Goal: Task Accomplishment & Management: Manage account settings

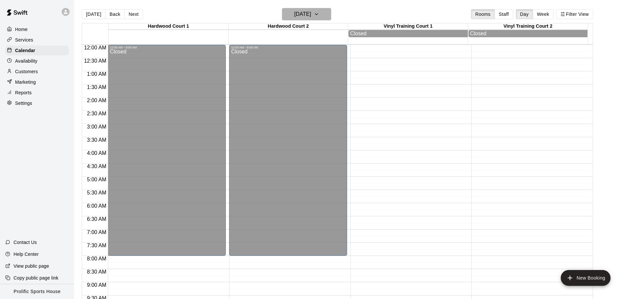
click at [311, 10] on h6 "[DATE]" at bounding box center [302, 14] width 17 height 9
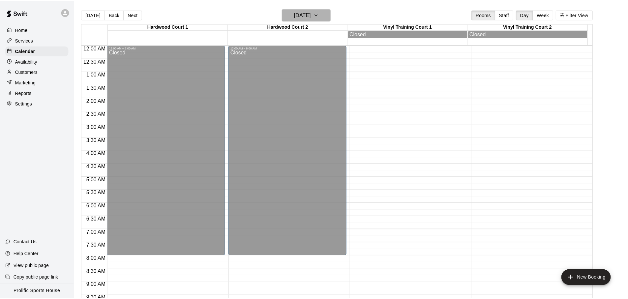
scroll to position [270, 0]
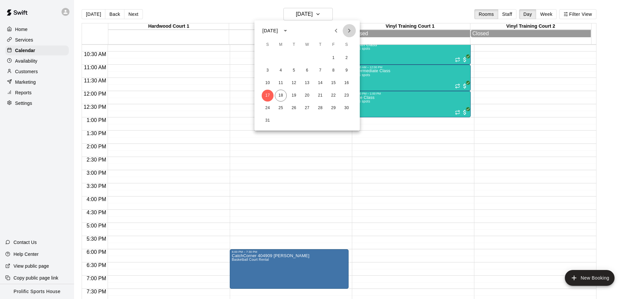
click at [350, 31] on icon "Next month" at bounding box center [350, 31] width 8 height 8
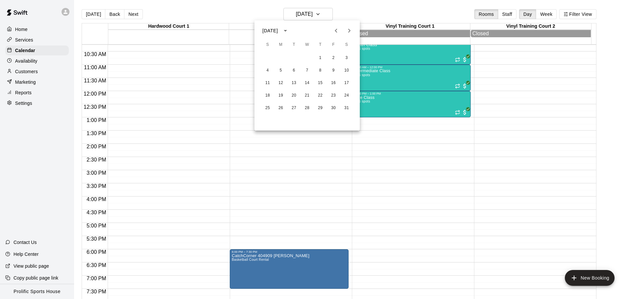
click at [350, 31] on icon "Next month" at bounding box center [350, 31] width 8 height 8
click at [332, 94] on button "24" at bounding box center [334, 96] width 12 height 12
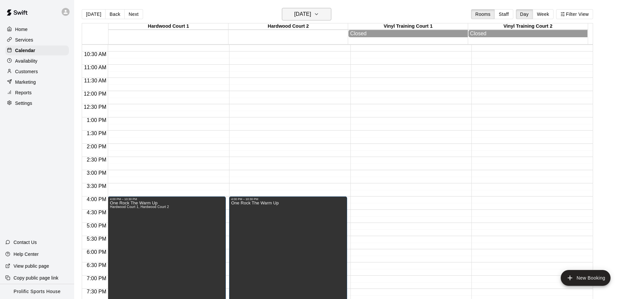
click at [320, 13] on button "[DATE]" at bounding box center [306, 14] width 49 height 13
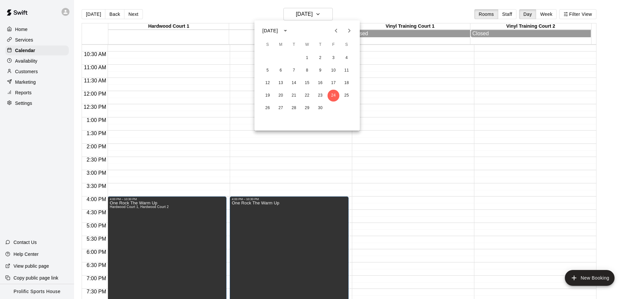
click at [347, 30] on icon "Next month" at bounding box center [350, 31] width 8 height 8
click at [333, 95] on button "22" at bounding box center [334, 96] width 12 height 12
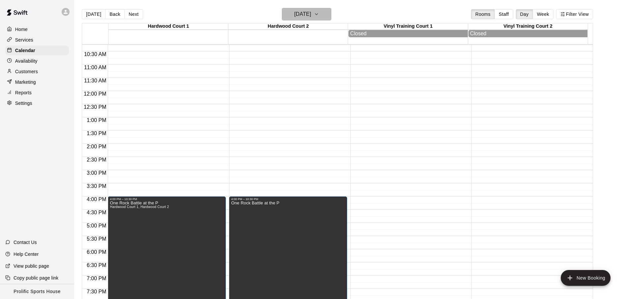
click at [311, 13] on h6 "[DATE]" at bounding box center [302, 14] width 17 height 9
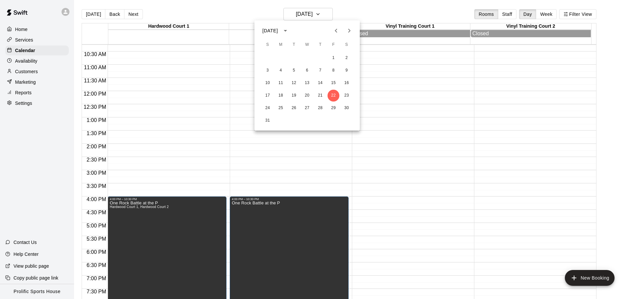
click at [341, 30] on button "Previous month" at bounding box center [336, 30] width 13 height 13
click at [349, 31] on icon "Next month" at bounding box center [350, 31] width 8 height 8
click at [336, 98] on button "26" at bounding box center [334, 96] width 12 height 12
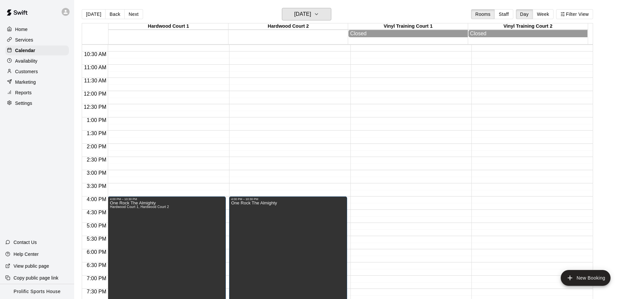
scroll to position [271, 0]
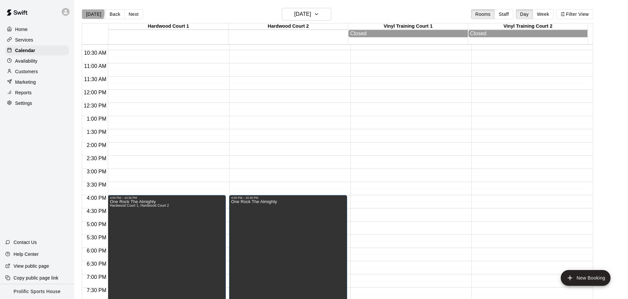
click at [90, 13] on button "[DATE]" at bounding box center [94, 14] width 24 height 10
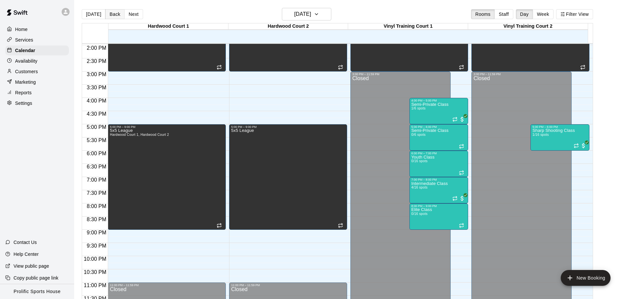
scroll to position [368, 0]
click at [129, 16] on button "Next" at bounding box center [133, 14] width 18 height 10
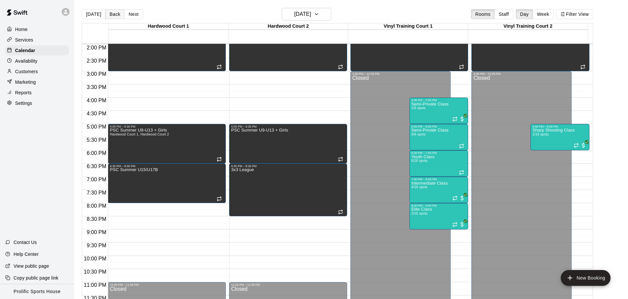
click at [105, 13] on button "Back" at bounding box center [114, 14] width 19 height 10
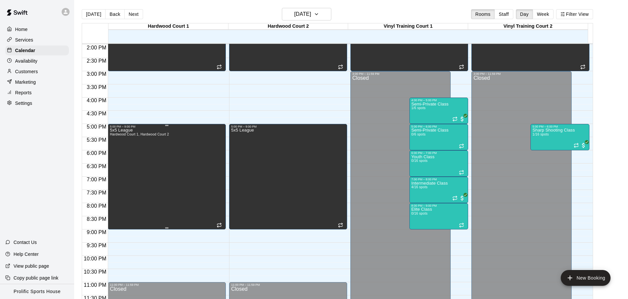
click at [182, 210] on div "5x5 League Hardwood Court 1, Hardwood Court 2" at bounding box center [167, 277] width 114 height 299
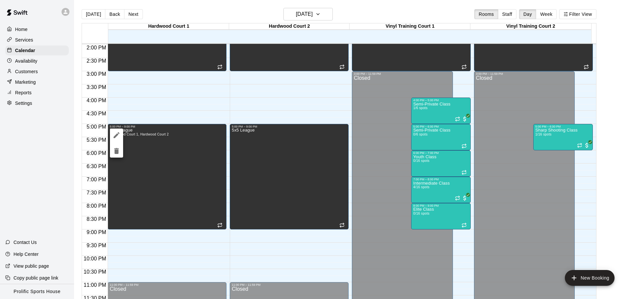
click at [120, 132] on icon "edit" at bounding box center [117, 135] width 8 height 8
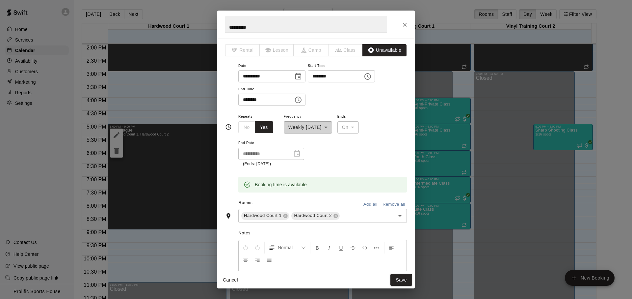
drag, startPoint x: 253, startPoint y: 96, endPoint x: 252, endPoint y: 100, distance: 4.6
click at [252, 100] on input "********" at bounding box center [263, 100] width 51 height 12
type input "********"
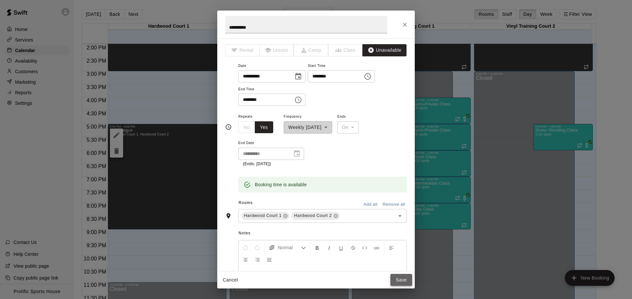
click at [412, 278] on button "Save" at bounding box center [402, 280] width 22 height 12
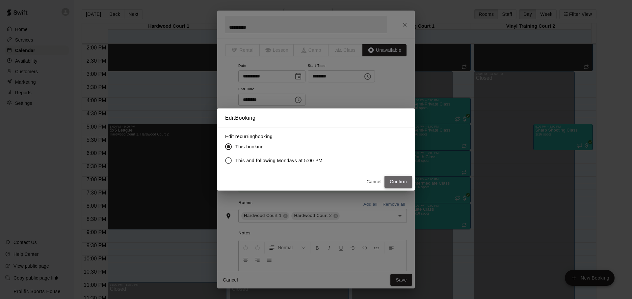
click at [396, 180] on button "Confirm" at bounding box center [399, 182] width 28 height 12
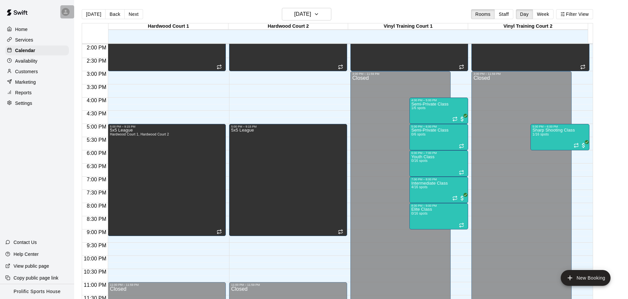
click at [69, 15] on div at bounding box center [67, 11] width 14 height 13
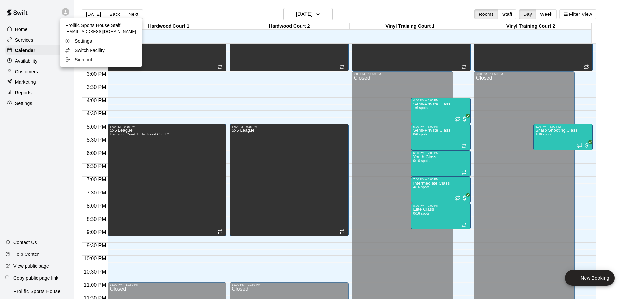
click at [79, 50] on p "Switch Facility" at bounding box center [90, 50] width 30 height 7
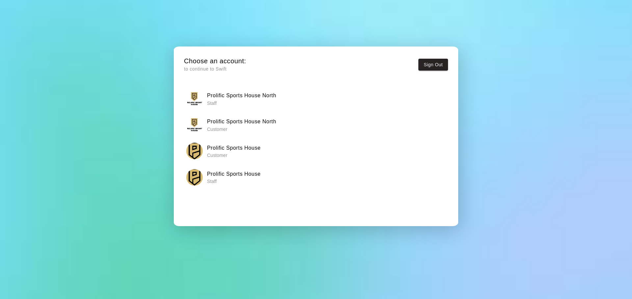
click at [242, 103] on p "Staff" at bounding box center [241, 103] width 69 height 7
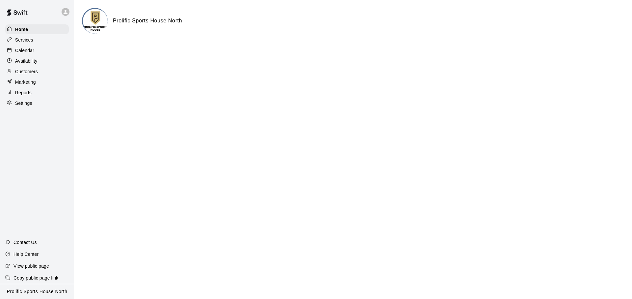
click at [39, 48] on div "Calendar" at bounding box center [37, 50] width 64 height 10
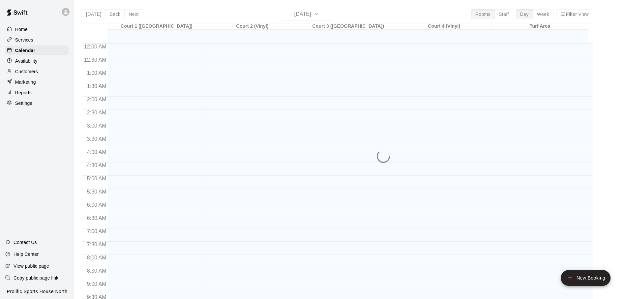
scroll to position [323, 0]
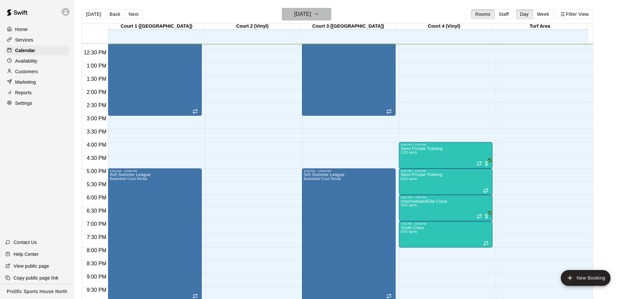
click at [311, 18] on h6 "[DATE]" at bounding box center [302, 14] width 17 height 9
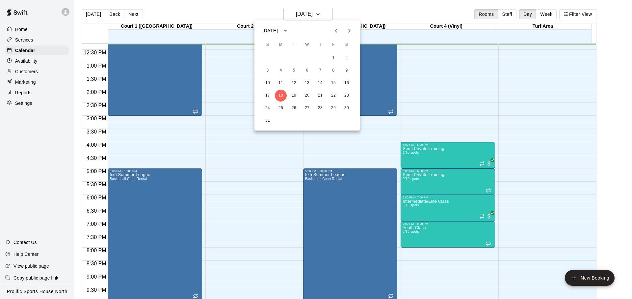
click at [321, 16] on div at bounding box center [316, 149] width 632 height 299
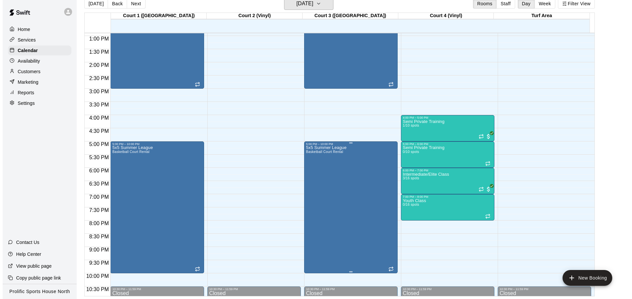
scroll to position [340, 0]
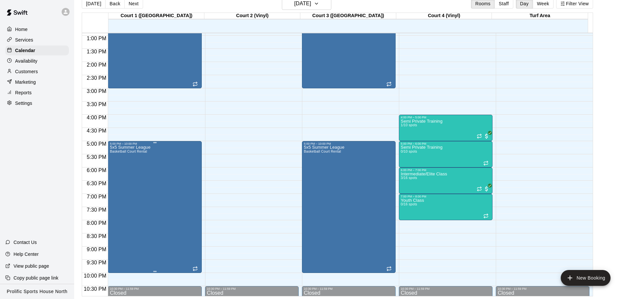
click at [121, 167] on div "5x5 Summer League Basketball Court Rental" at bounding box center [130, 294] width 41 height 299
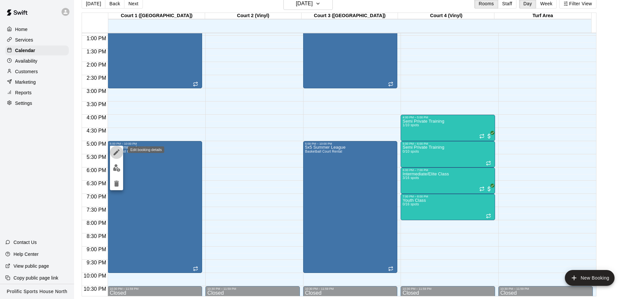
click at [117, 153] on icon "edit" at bounding box center [117, 152] width 6 height 6
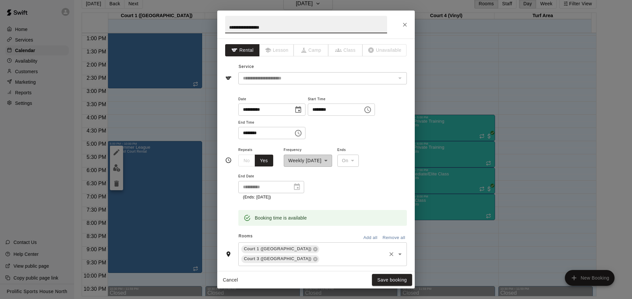
click at [369, 255] on input "text" at bounding box center [353, 259] width 65 height 8
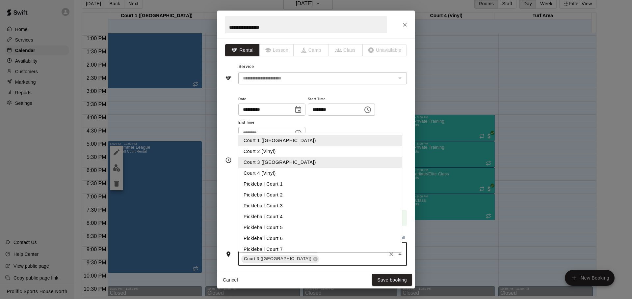
click at [287, 146] on li "Court 2 (Vinyl)" at bounding box center [320, 151] width 164 height 11
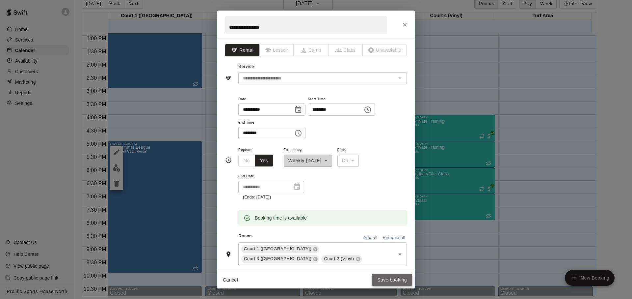
click at [391, 277] on button "Save booking" at bounding box center [392, 280] width 40 height 12
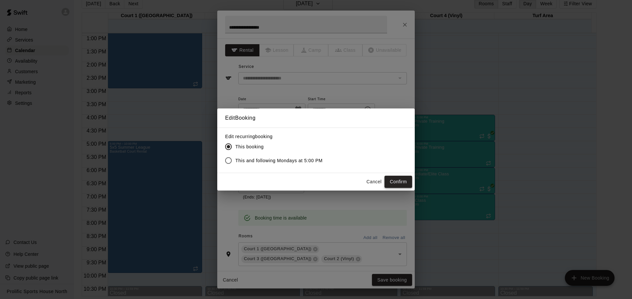
click at [397, 179] on button "Confirm" at bounding box center [399, 182] width 28 height 12
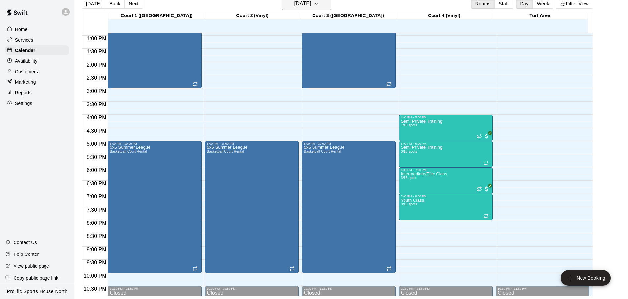
click at [286, 8] on button "[DATE]" at bounding box center [306, 3] width 49 height 13
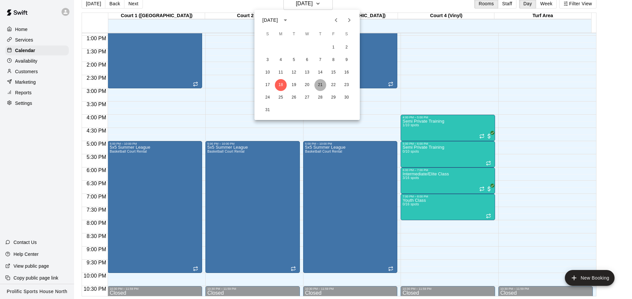
click at [318, 85] on button "21" at bounding box center [321, 85] width 12 height 12
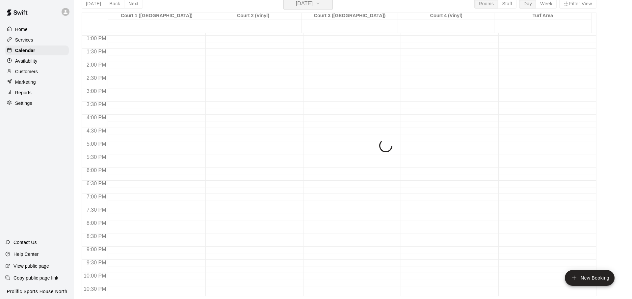
scroll to position [8, 0]
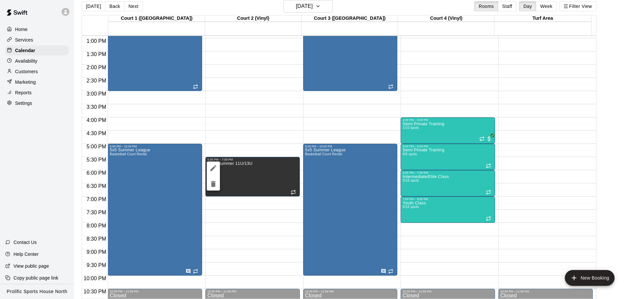
click at [213, 187] on icon "delete" at bounding box center [214, 184] width 8 height 8
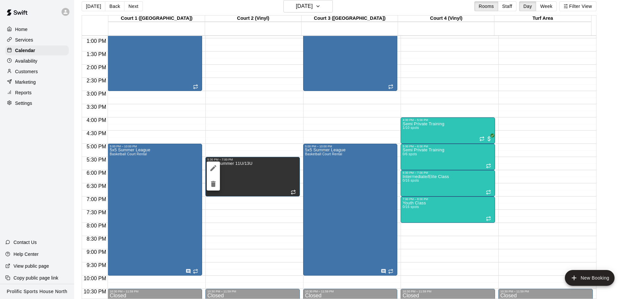
click at [212, 186] on icon "delete" at bounding box center [213, 184] width 5 height 6
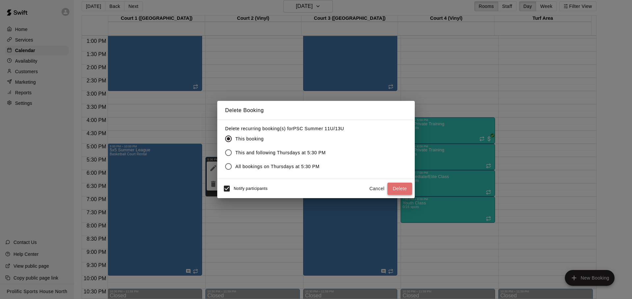
click at [401, 189] on button "Delete" at bounding box center [400, 188] width 25 height 12
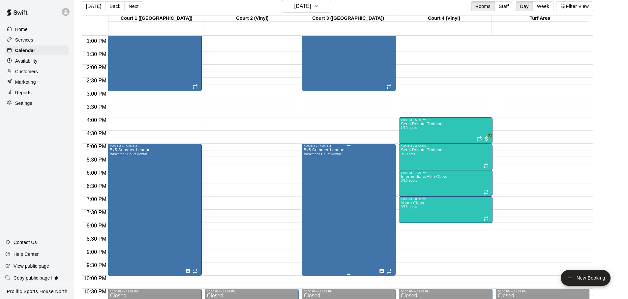
click at [326, 171] on div "5x5 Summer League Basketball Court Rental" at bounding box center [324, 297] width 41 height 299
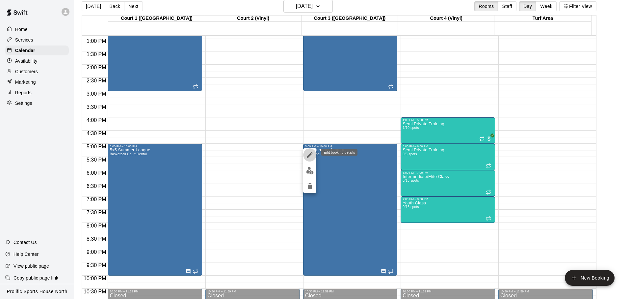
click at [303, 155] on button "edit" at bounding box center [309, 154] width 13 height 13
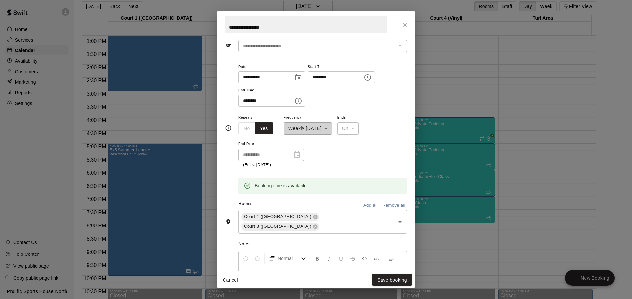
scroll to position [40, 0]
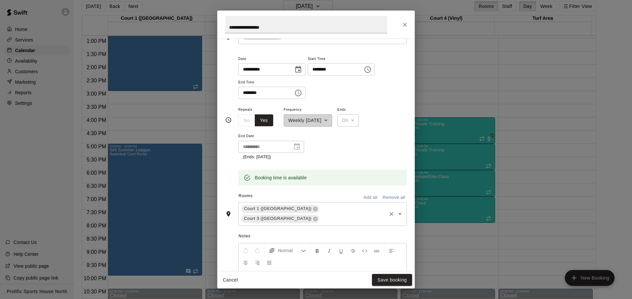
click at [357, 213] on div "Court 1 (Hardwood) Court 3 (Hardwood) ​" at bounding box center [322, 214] width 169 height 24
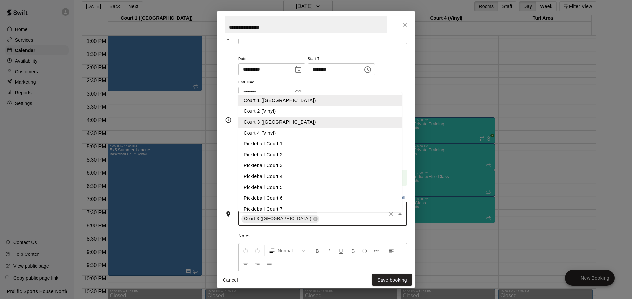
click at [293, 106] on li "Court 2 (Vinyl)" at bounding box center [320, 111] width 164 height 11
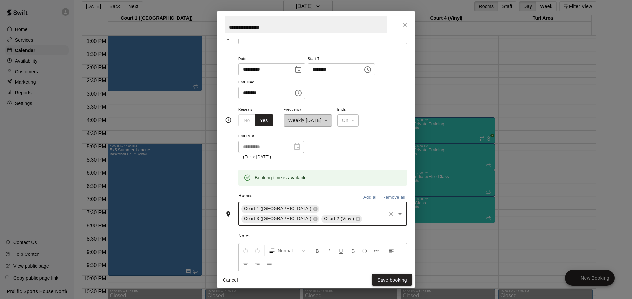
click at [382, 280] on button "Save booking" at bounding box center [392, 280] width 40 height 12
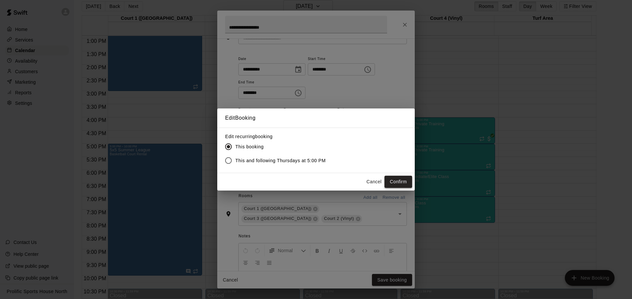
click at [392, 187] on button "Confirm" at bounding box center [399, 182] width 28 height 12
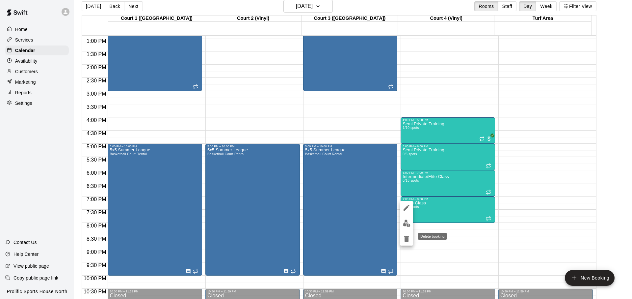
click at [404, 237] on icon "delete" at bounding box center [407, 239] width 8 height 8
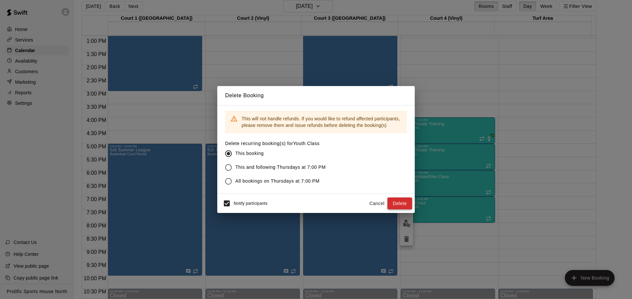
click at [390, 204] on button "Delete" at bounding box center [400, 203] width 25 height 12
click at [390, 204] on div "Cancel Delete" at bounding box center [390, 203] width 46 height 12
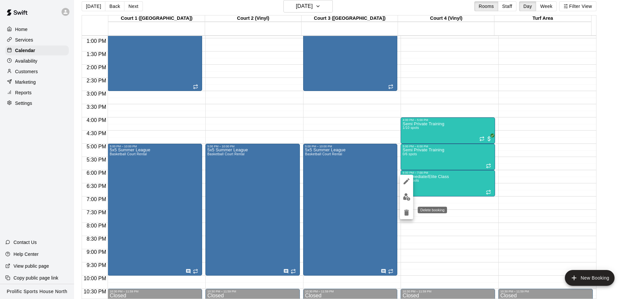
click at [406, 211] on icon "delete" at bounding box center [407, 213] width 5 height 6
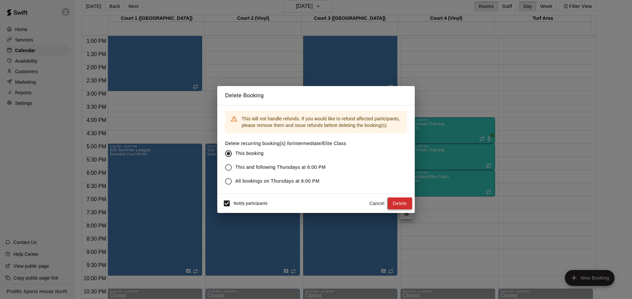
click at [394, 205] on button "Delete" at bounding box center [400, 203] width 25 height 12
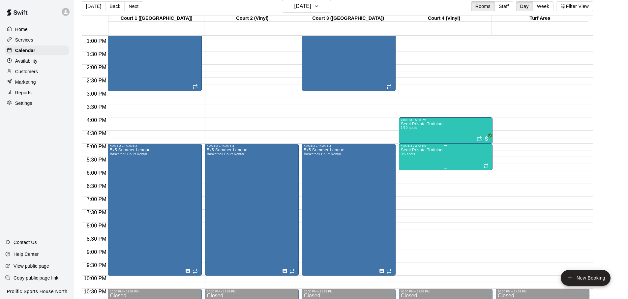
click at [435, 161] on div "Semi Private Training 0/6 spots" at bounding box center [422, 297] width 42 height 299
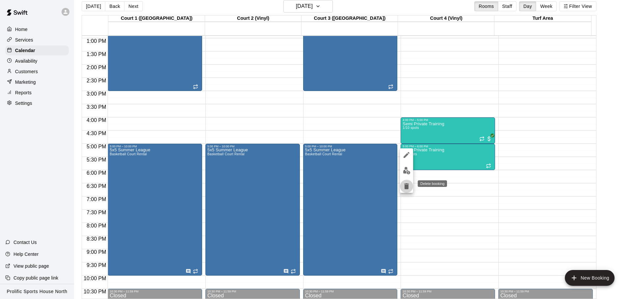
click at [412, 188] on button "delete" at bounding box center [406, 186] width 13 height 13
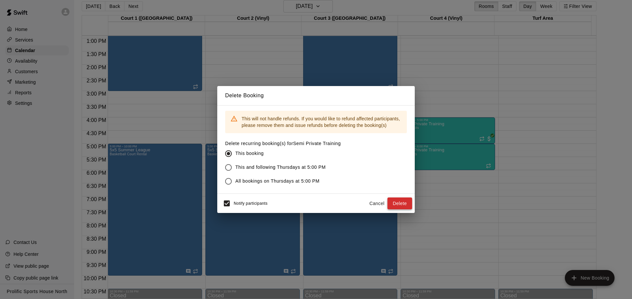
click at [406, 208] on button "Delete" at bounding box center [400, 203] width 25 height 12
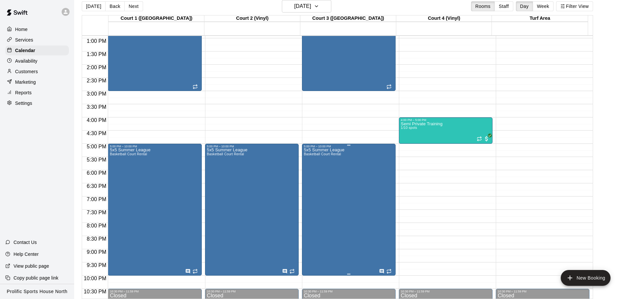
click at [369, 172] on div "5x5 Summer League Basketball Court Rental" at bounding box center [349, 297] width 90 height 299
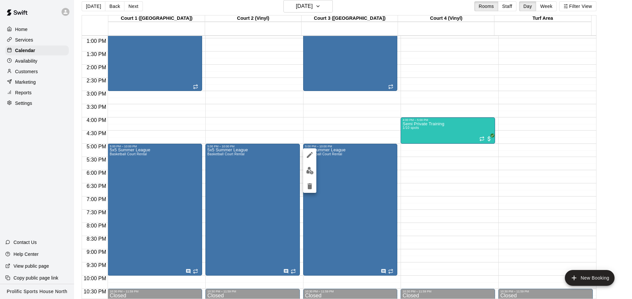
click at [315, 156] on button "edit" at bounding box center [309, 154] width 13 height 13
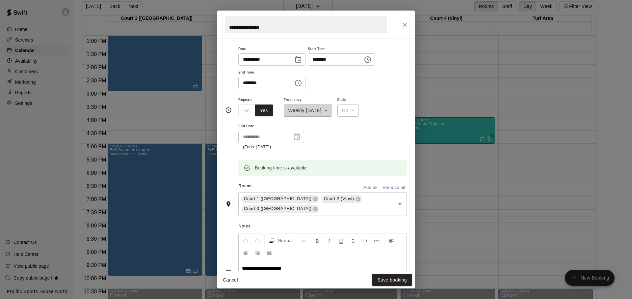
scroll to position [50, 0]
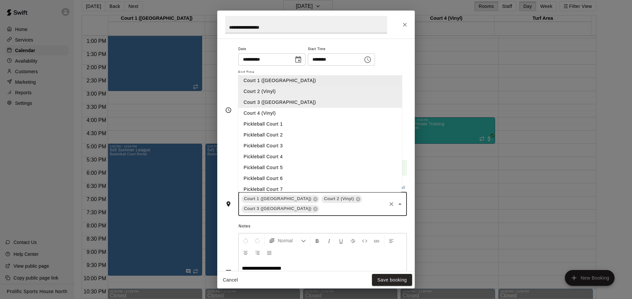
click at [346, 205] on input "text" at bounding box center [353, 209] width 65 height 8
click at [307, 110] on li "Court 4 (Vinyl)" at bounding box center [320, 113] width 164 height 11
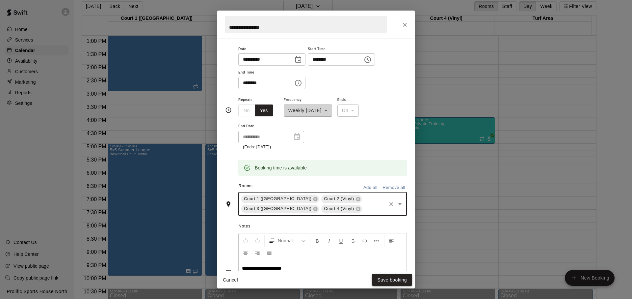
click at [382, 274] on button "Save booking" at bounding box center [392, 280] width 40 height 12
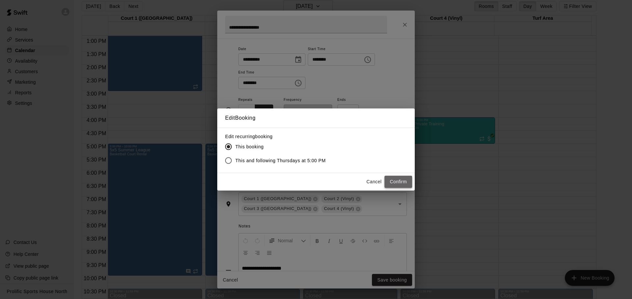
click at [400, 178] on button "Confirm" at bounding box center [399, 182] width 28 height 12
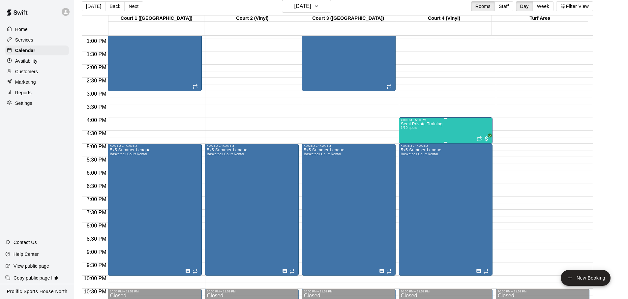
click at [419, 127] on div "Semi Private Training 1/10 spots" at bounding box center [422, 271] width 42 height 299
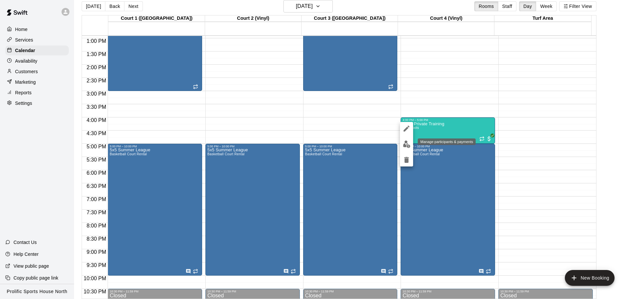
click at [410, 144] on button "edit" at bounding box center [406, 144] width 13 height 13
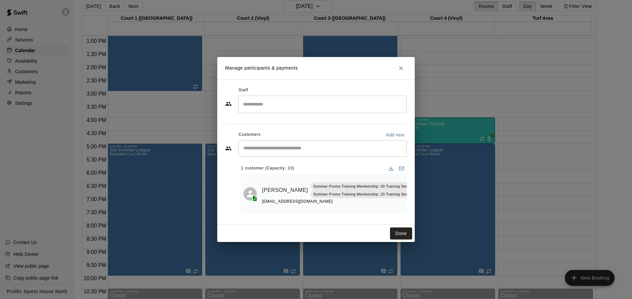
scroll to position [0, 22]
click at [403, 70] on button "Close" at bounding box center [401, 68] width 12 height 12
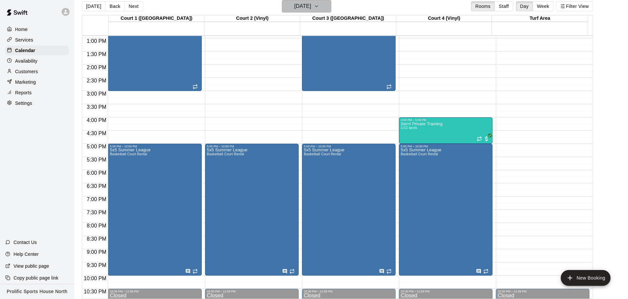
click at [311, 4] on h6 "[DATE]" at bounding box center [302, 6] width 17 height 9
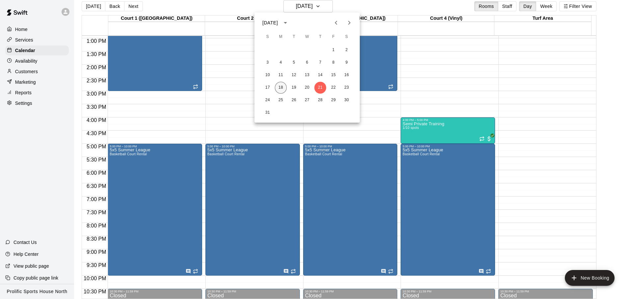
click at [281, 90] on button "18" at bounding box center [281, 88] width 12 height 12
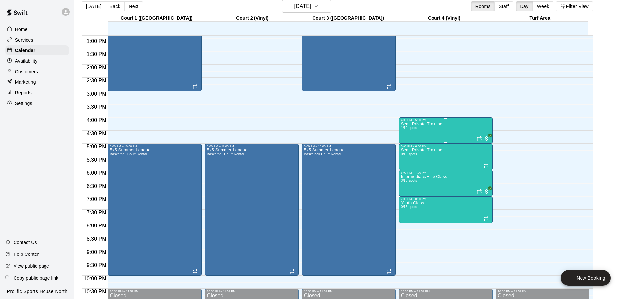
click at [438, 130] on div "Semi Private Training 1/10 spots" at bounding box center [422, 271] width 42 height 299
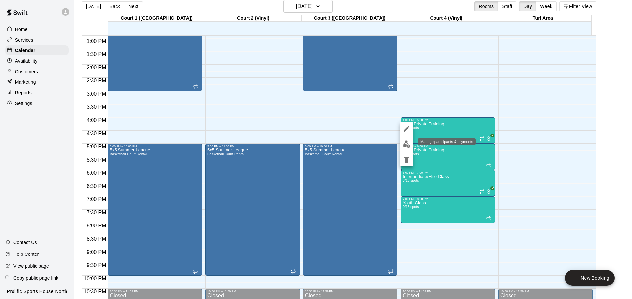
click at [406, 148] on button "edit" at bounding box center [406, 144] width 13 height 13
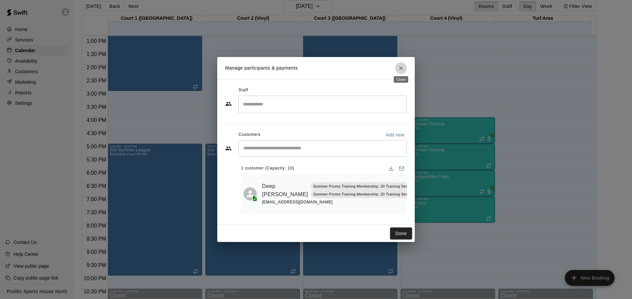
click at [399, 70] on button "Close" at bounding box center [401, 68] width 12 height 12
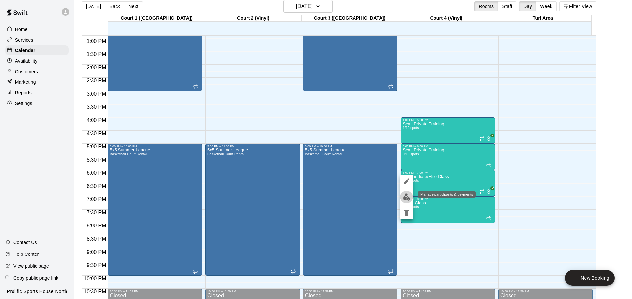
click at [402, 193] on button "edit" at bounding box center [406, 196] width 13 height 13
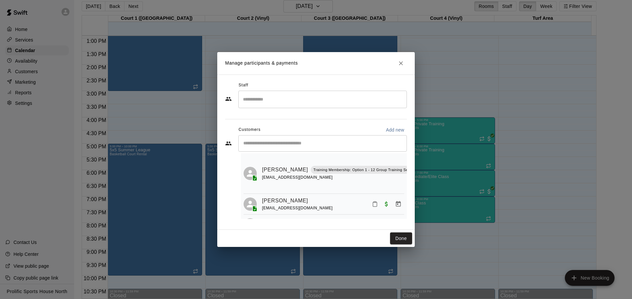
scroll to position [41, 0]
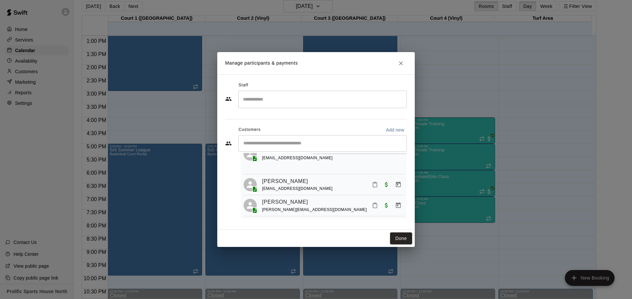
click at [397, 64] on button "Close" at bounding box center [401, 63] width 12 height 12
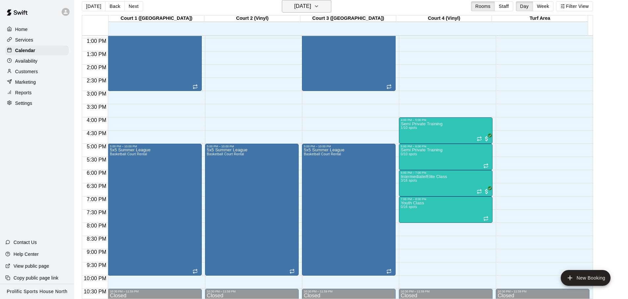
click at [317, 0] on button "[DATE]" at bounding box center [306, 6] width 49 height 13
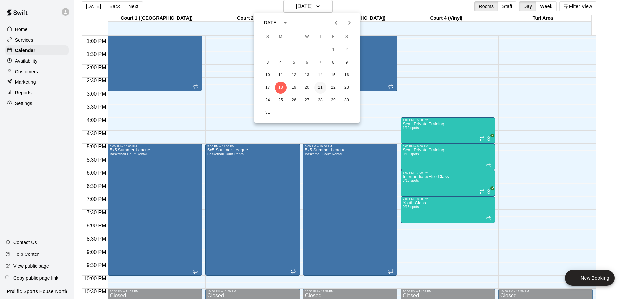
click at [318, 89] on button "21" at bounding box center [321, 88] width 12 height 12
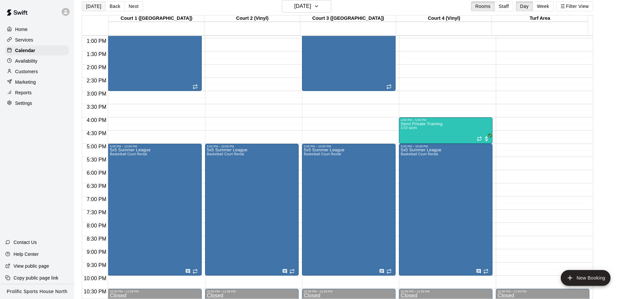
click at [91, 9] on button "[DATE]" at bounding box center [94, 6] width 24 height 10
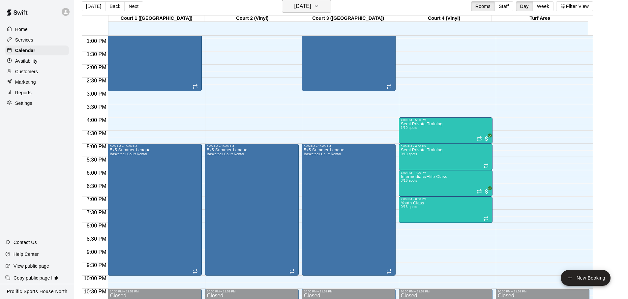
click at [297, 7] on h6 "[DATE]" at bounding box center [302, 6] width 17 height 9
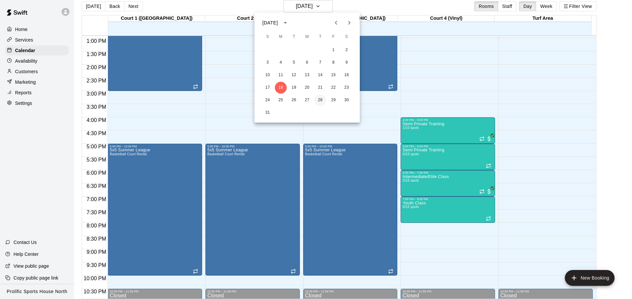
click at [320, 103] on button "28" at bounding box center [321, 100] width 12 height 12
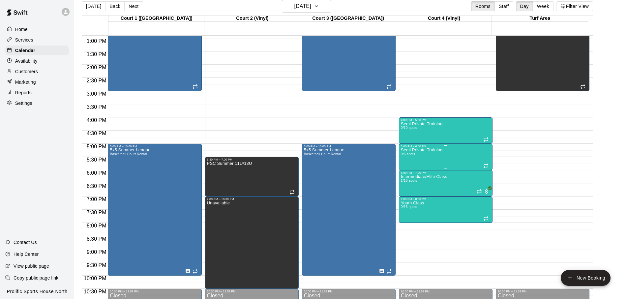
click at [439, 161] on div "Semi Private Training 0/6 spots" at bounding box center [422, 297] width 42 height 299
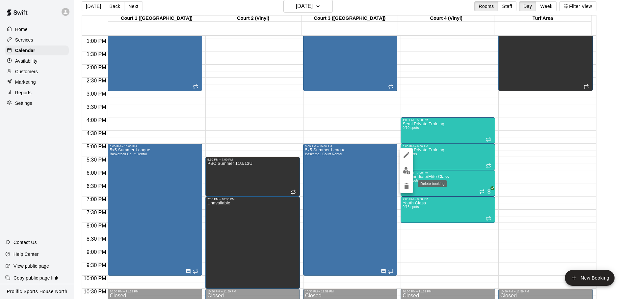
click at [404, 189] on icon "delete" at bounding box center [407, 186] width 8 height 8
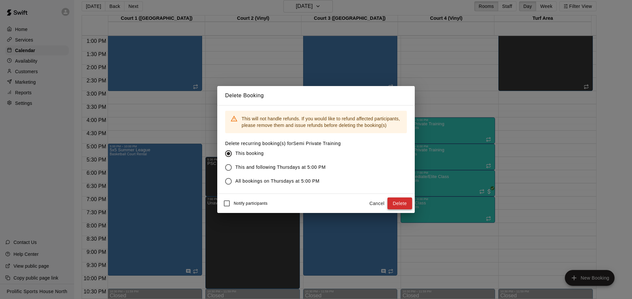
click at [397, 203] on button "Delete" at bounding box center [400, 203] width 25 height 12
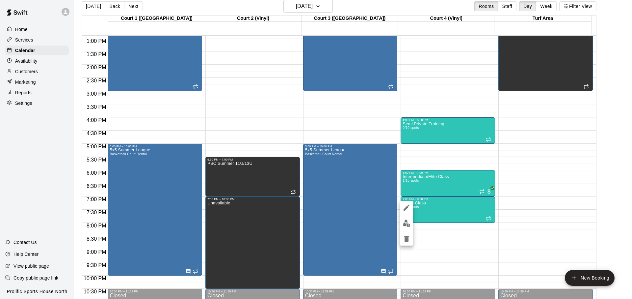
click at [403, 241] on icon "delete" at bounding box center [407, 239] width 8 height 8
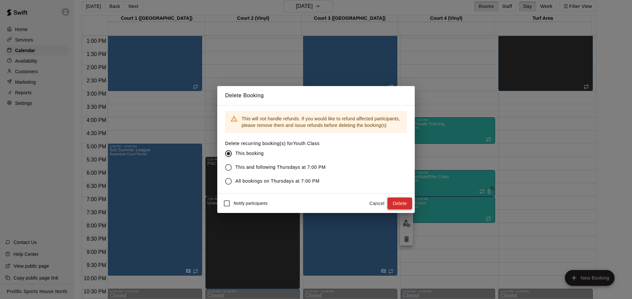
click at [404, 209] on button "Delete" at bounding box center [400, 203] width 25 height 12
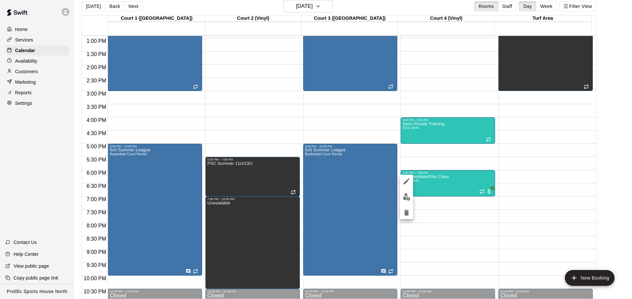
click at [448, 212] on div at bounding box center [316, 149] width 632 height 299
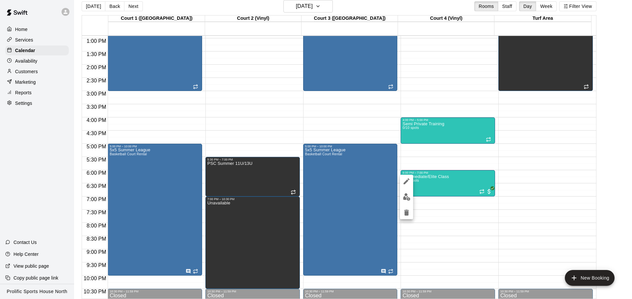
click at [403, 185] on button "edit" at bounding box center [406, 181] width 13 height 13
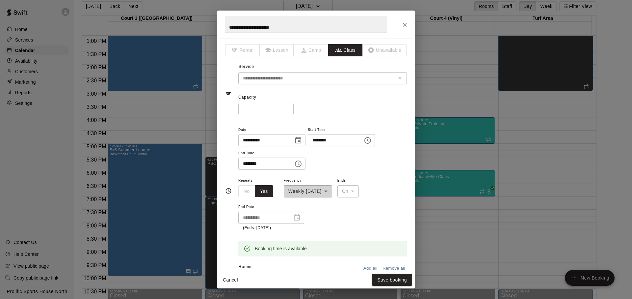
click at [405, 20] on button "Close" at bounding box center [405, 25] width 12 height 12
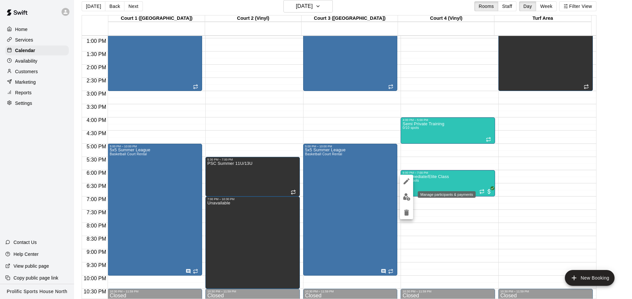
click at [406, 195] on img "edit" at bounding box center [407, 197] width 8 height 8
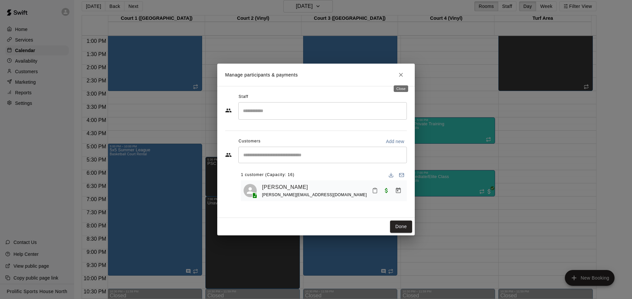
click at [404, 71] on button "Close" at bounding box center [401, 75] width 12 height 12
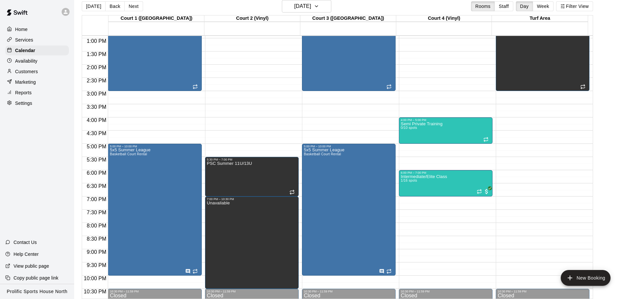
click at [411, 148] on div "12:00 AM – 8:00 AM Closed 4:00 PM – 5:00 PM Semi Private Training 0/10 spots 6:…" at bounding box center [446, 12] width 94 height 632
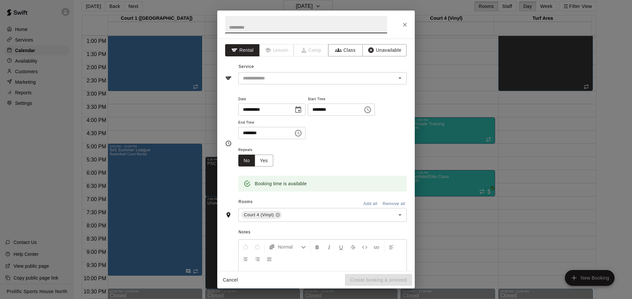
click at [247, 134] on input "********" at bounding box center [263, 133] width 51 height 12
type input "********"
click at [354, 47] on button "Class" at bounding box center [345, 50] width 35 height 12
click at [315, 76] on input "text" at bounding box center [317, 78] width 154 height 8
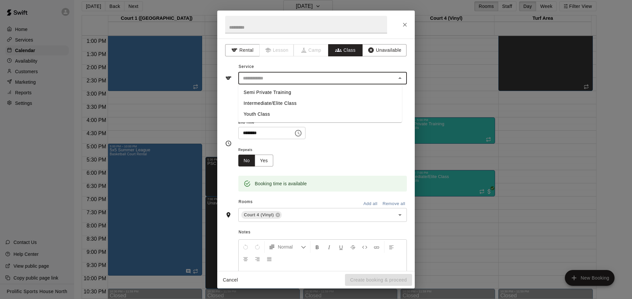
click at [275, 91] on li "Semi Private Training" at bounding box center [320, 92] width 164 height 11
type input "**********"
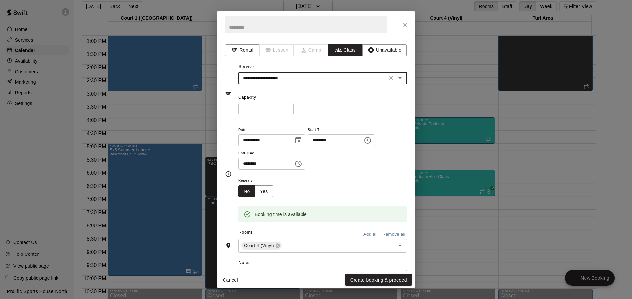
click at [263, 112] on input "*" at bounding box center [265, 109] width 55 height 12
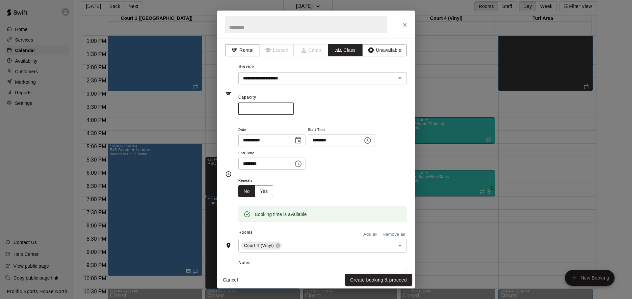
click at [263, 112] on input "*" at bounding box center [265, 109] width 55 height 12
type input "*"
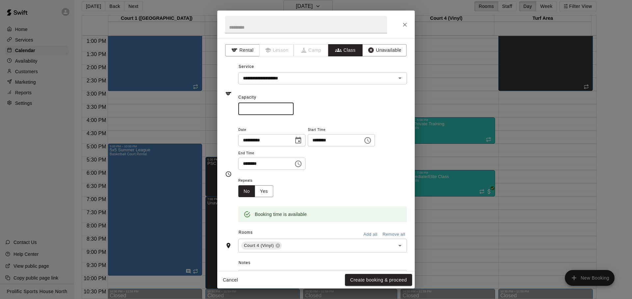
click at [341, 173] on div "**********" at bounding box center [322, 151] width 169 height 51
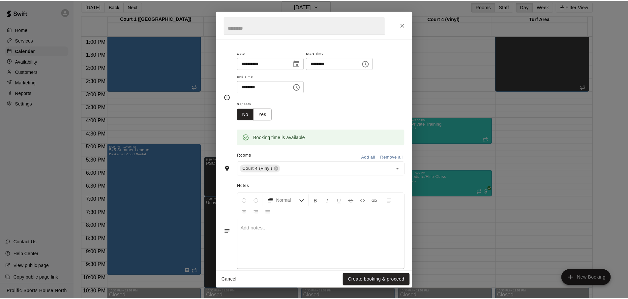
scroll to position [88, 0]
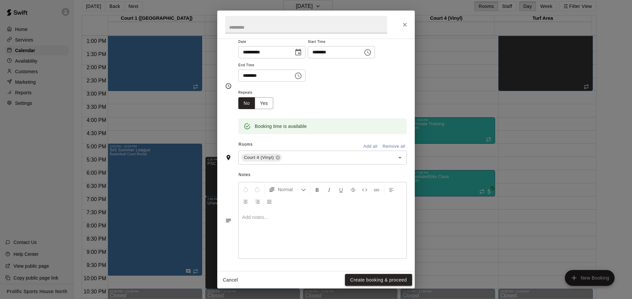
click at [368, 284] on button "Create booking & proceed" at bounding box center [378, 280] width 67 height 12
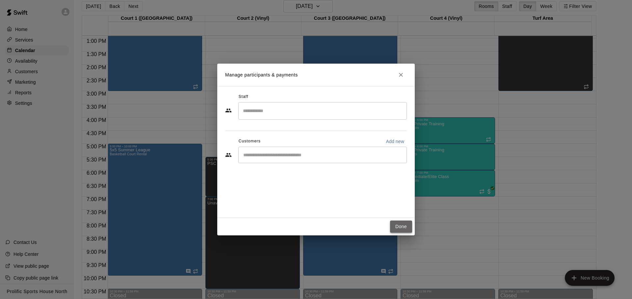
click at [403, 225] on button "Done" at bounding box center [401, 226] width 22 height 12
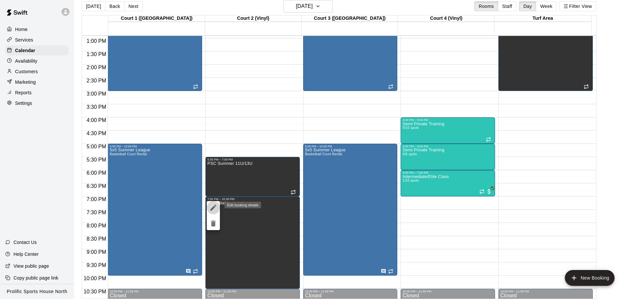
click at [213, 208] on icon "edit" at bounding box center [213, 208] width 6 height 6
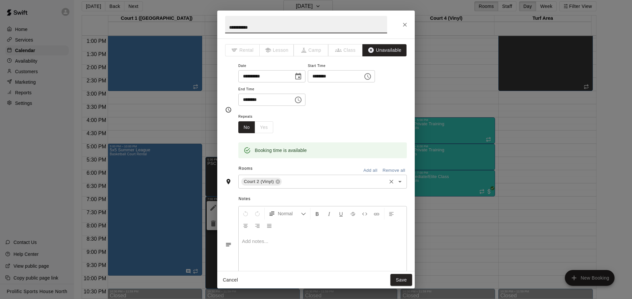
click at [304, 178] on input "text" at bounding box center [334, 182] width 103 height 8
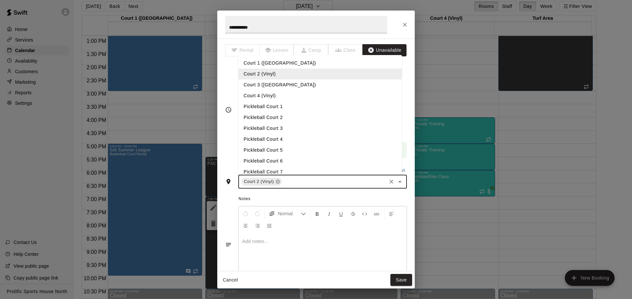
drag, startPoint x: 281, startPoint y: 94, endPoint x: 283, endPoint y: 100, distance: 6.9
click at [281, 94] on li "Court 4 (Vinyl)" at bounding box center [320, 95] width 164 height 11
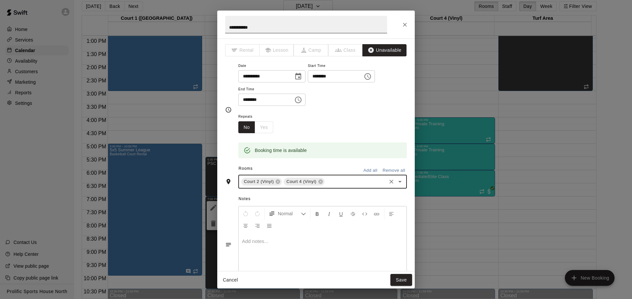
click at [298, 16] on input "**********" at bounding box center [306, 24] width 162 height 17
click at [292, 25] on input "**********" at bounding box center [306, 24] width 162 height 17
type input "**********"
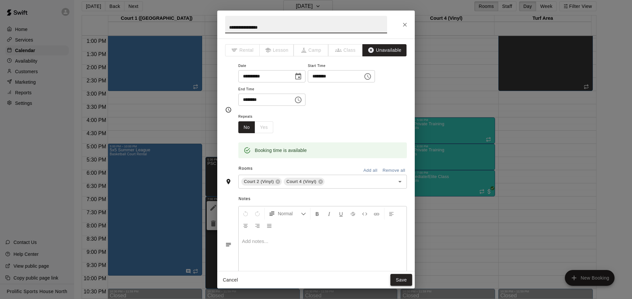
click at [395, 278] on button "Save" at bounding box center [402, 280] width 22 height 12
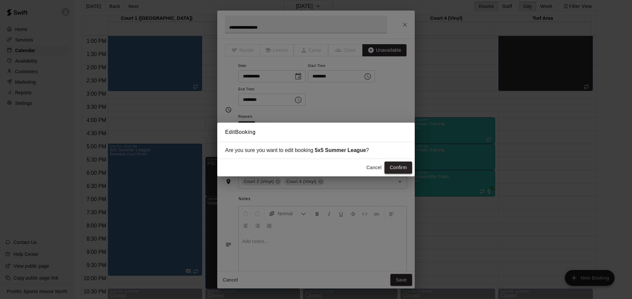
click at [405, 163] on button "Confirm" at bounding box center [399, 167] width 28 height 12
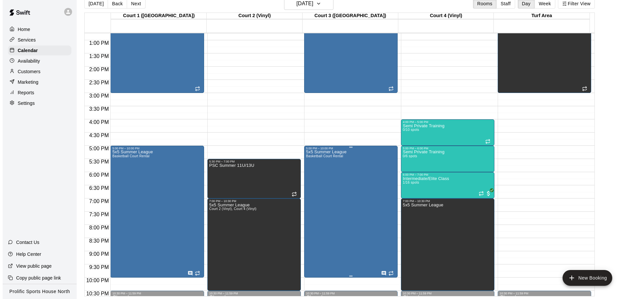
scroll to position [364, 0]
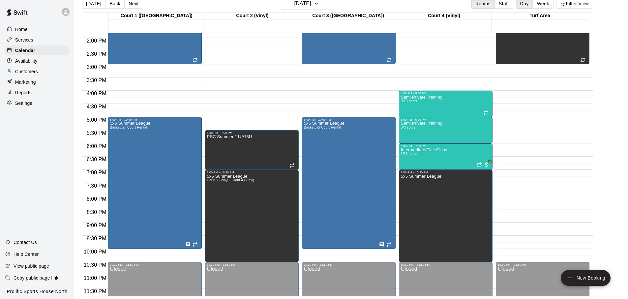
click at [297, 10] on div "[DATE] Back [DATE][DATE] Rooms Staff Day Week Filter View" at bounding box center [337, 4] width 511 height 15
click at [304, 7] on h6 "[DATE]" at bounding box center [302, 3] width 17 height 9
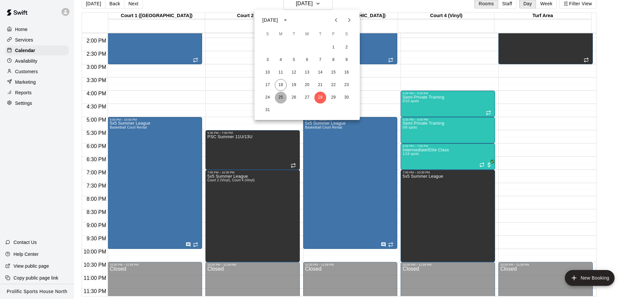
click at [286, 98] on button "25" at bounding box center [281, 98] width 12 height 12
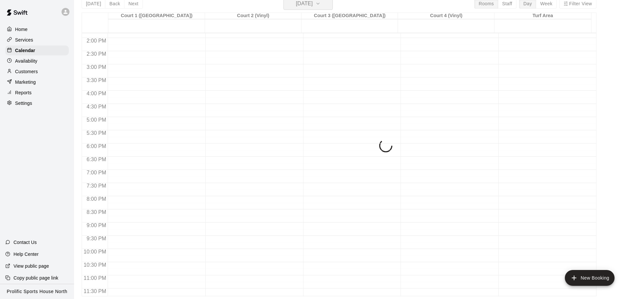
scroll to position [8, 0]
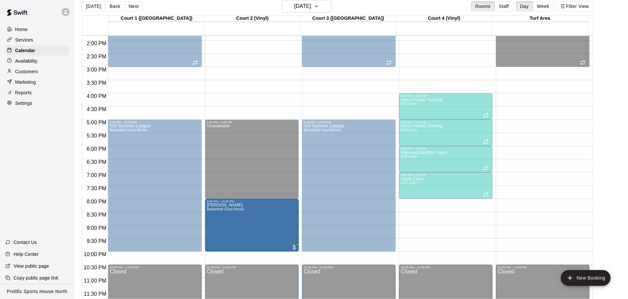
drag, startPoint x: 248, startPoint y: 223, endPoint x: 279, endPoint y: 228, distance: 32.1
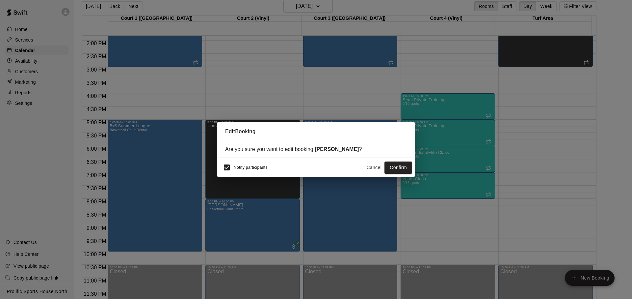
click at [372, 168] on button "Cancel" at bounding box center [374, 167] width 21 height 12
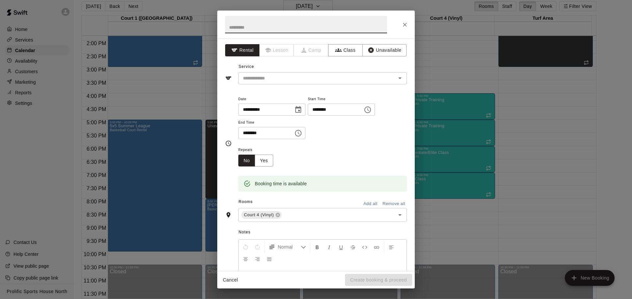
click at [326, 108] on input "********" at bounding box center [333, 109] width 51 height 12
type input "********"
click at [245, 129] on input "********" at bounding box center [263, 133] width 51 height 12
type input "********"
click at [374, 51] on button "Unavailable" at bounding box center [385, 50] width 44 height 12
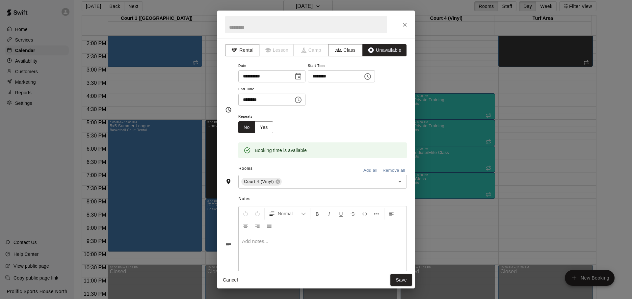
click at [319, 29] on input "text" at bounding box center [306, 24] width 162 height 17
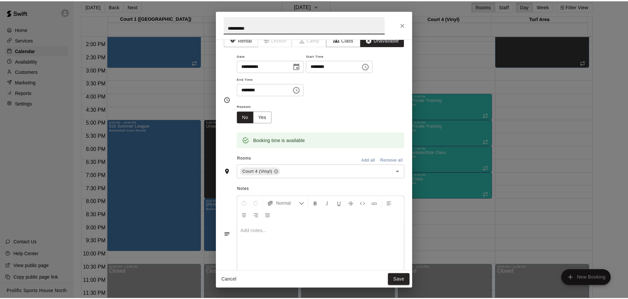
scroll to position [24, 0]
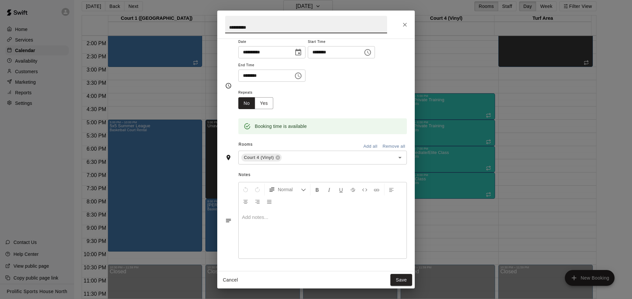
type input "**********"
click at [405, 283] on button "Save" at bounding box center [402, 280] width 22 height 12
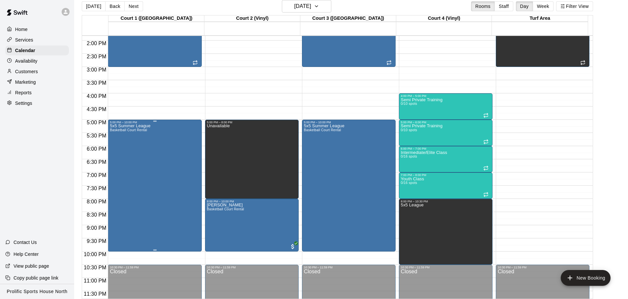
click at [196, 156] on div "5x5 Summer League Basketball Court Rental" at bounding box center [155, 273] width 90 height 299
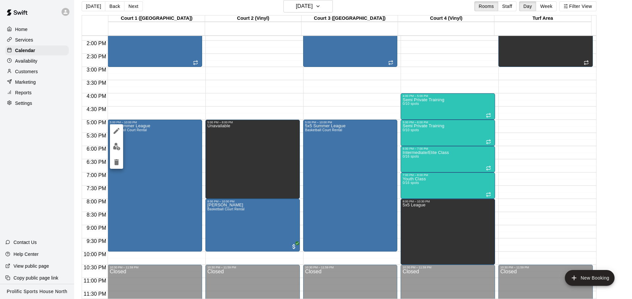
click at [224, 145] on div at bounding box center [316, 149] width 632 height 299
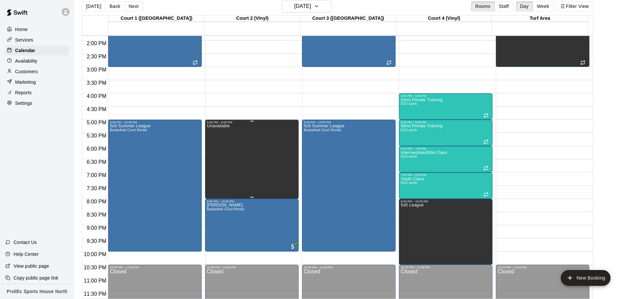
click at [237, 143] on div "Unavailable" at bounding box center [252, 273] width 90 height 299
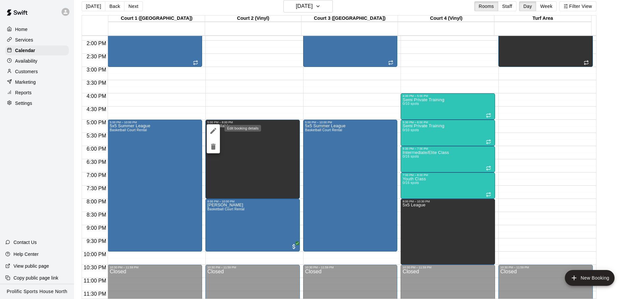
click at [210, 129] on icon "edit" at bounding box center [214, 131] width 8 height 8
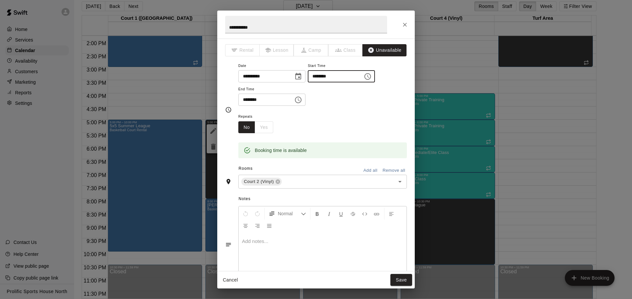
click at [324, 75] on input "********" at bounding box center [333, 76] width 51 height 12
click at [254, 28] on input "**********" at bounding box center [306, 24] width 162 height 17
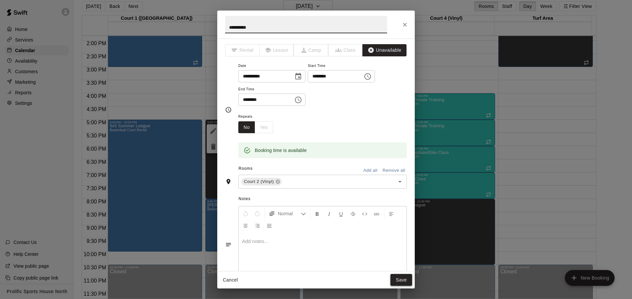
type input "**********"
click at [404, 277] on button "Save" at bounding box center [402, 280] width 22 height 12
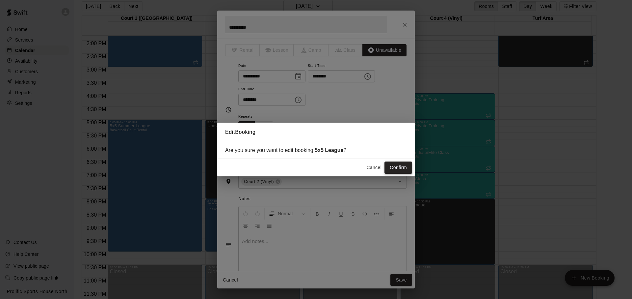
click at [398, 170] on button "Confirm" at bounding box center [399, 167] width 28 height 12
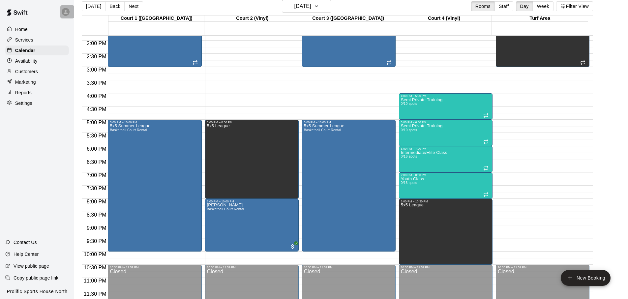
click at [65, 8] on div at bounding box center [66, 12] width 8 height 8
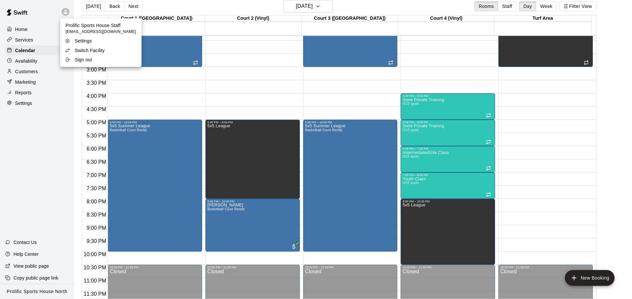
click at [219, 11] on div at bounding box center [316, 149] width 632 height 299
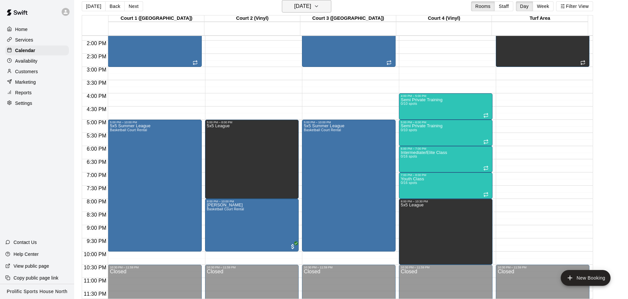
click at [305, 5] on h6 "[DATE]" at bounding box center [302, 6] width 17 height 9
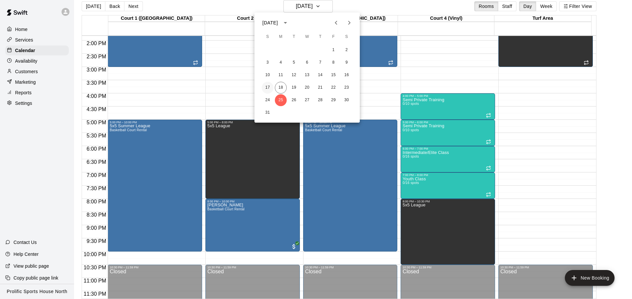
click at [270, 87] on button "17" at bounding box center [268, 88] width 12 height 12
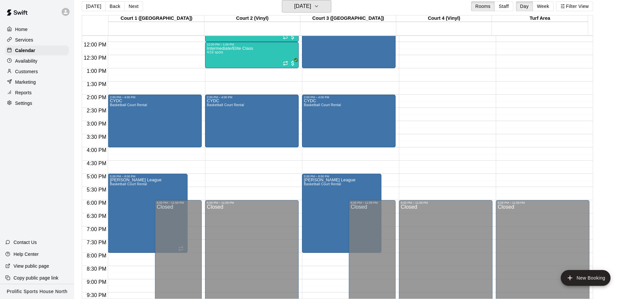
scroll to position [282, 0]
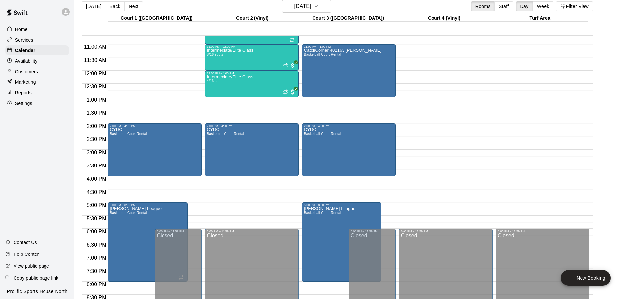
click at [374, 11] on div "[DATE] Back [DATE][DATE] Rooms Staff Day Week Filter View" at bounding box center [337, 7] width 511 height 15
click at [311, 3] on h6 "[DATE]" at bounding box center [302, 6] width 17 height 9
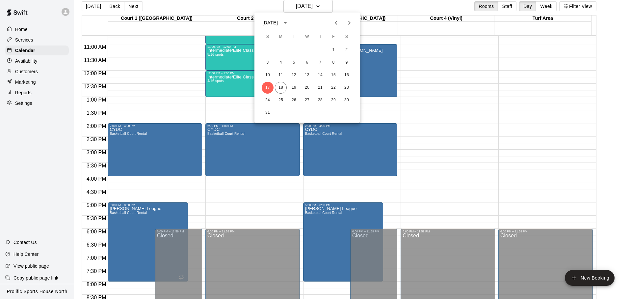
click at [390, 10] on div at bounding box center [316, 149] width 632 height 299
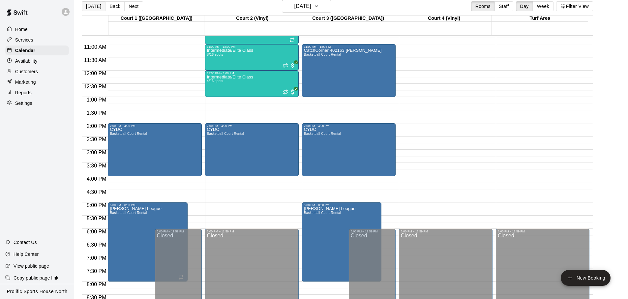
click at [91, 9] on button "[DATE]" at bounding box center [94, 6] width 24 height 10
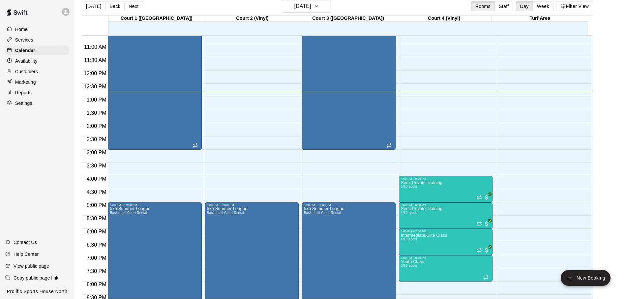
scroll to position [296, 0]
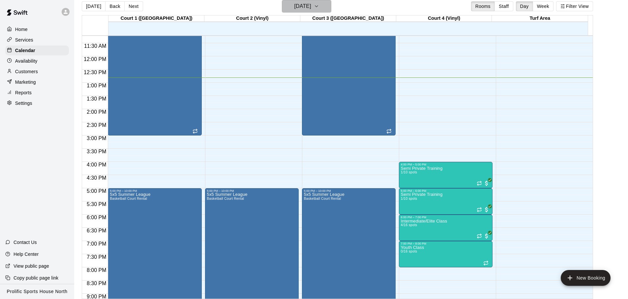
click at [295, 9] on h6 "[DATE]" at bounding box center [302, 6] width 17 height 9
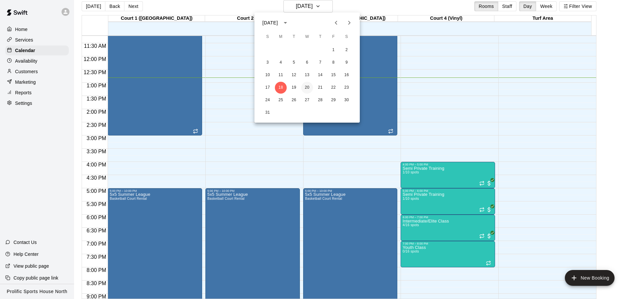
click at [305, 91] on button "20" at bounding box center [307, 88] width 12 height 12
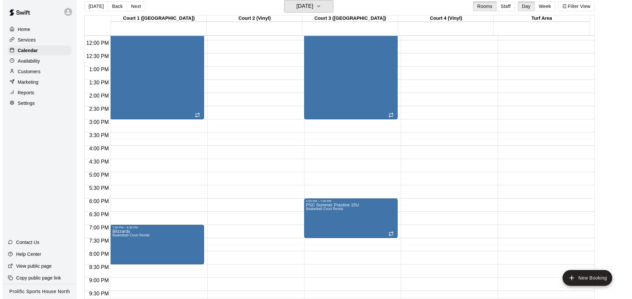
scroll to position [370, 0]
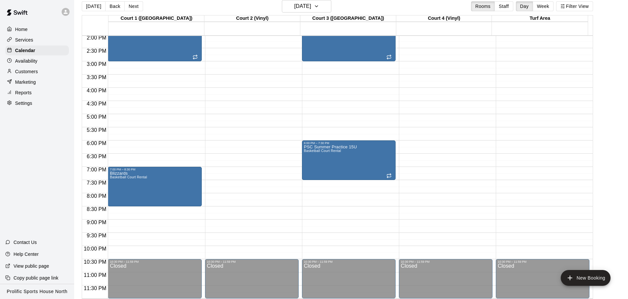
click at [65, 8] on div at bounding box center [66, 12] width 8 height 8
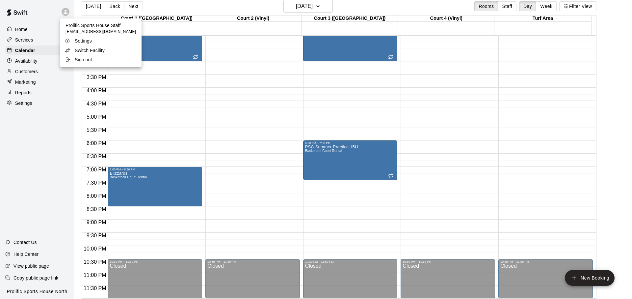
click at [95, 47] on p "Switch Facility" at bounding box center [90, 50] width 30 height 7
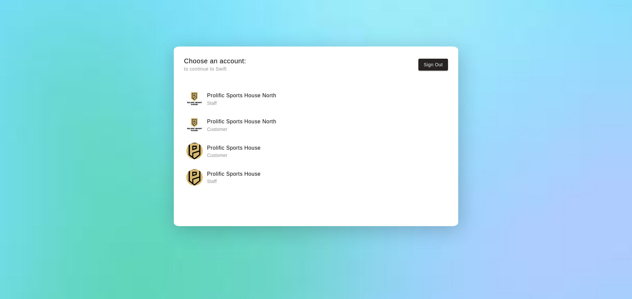
click at [256, 182] on p "Staff" at bounding box center [234, 181] width 54 height 7
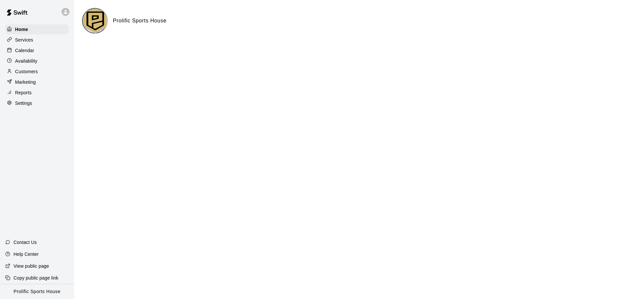
click at [48, 49] on div "Calendar" at bounding box center [37, 50] width 64 height 10
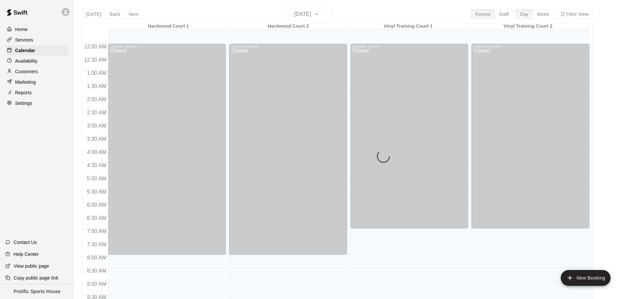
scroll to position [337, 0]
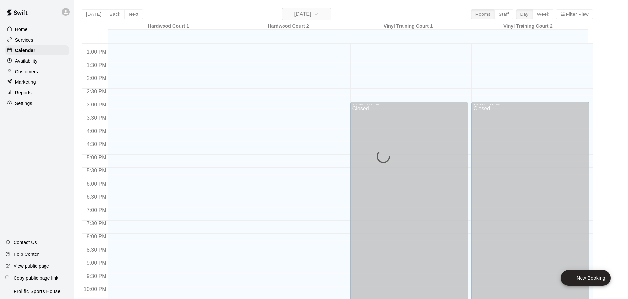
click at [311, 18] on h6 "[DATE]" at bounding box center [302, 14] width 17 height 9
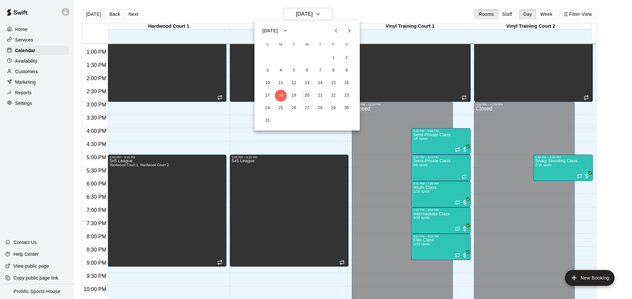
click at [307, 91] on button "20" at bounding box center [307, 96] width 12 height 12
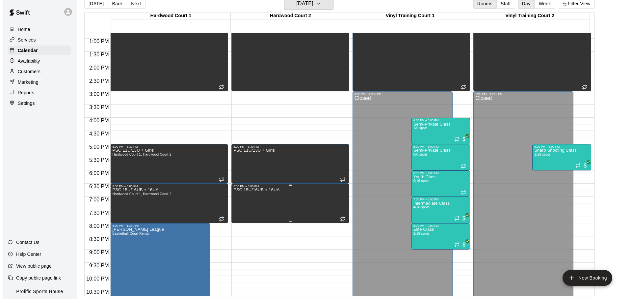
scroll to position [370, 0]
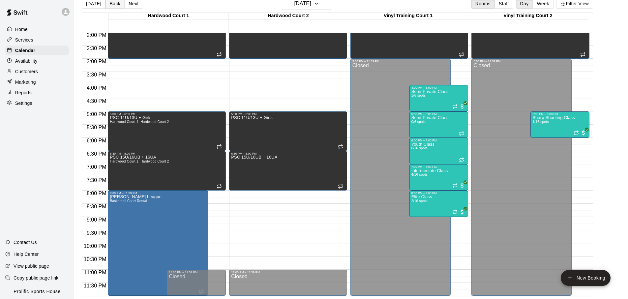
click at [115, 5] on button "Back" at bounding box center [114, 4] width 19 height 10
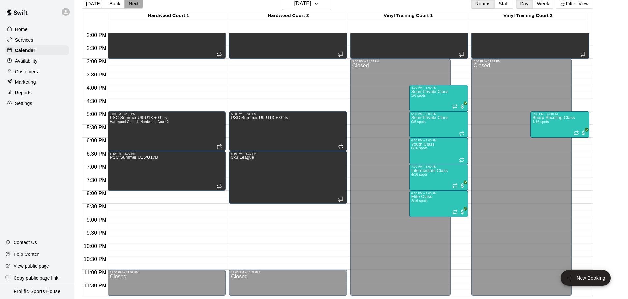
click at [129, 5] on button "Next" at bounding box center [133, 4] width 18 height 10
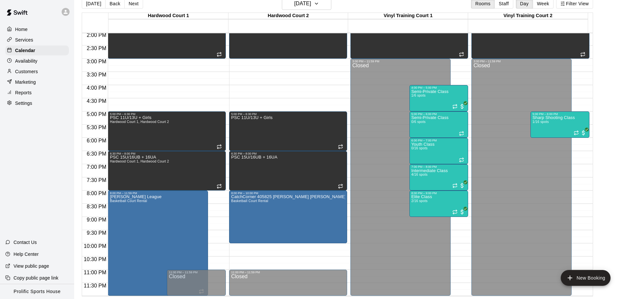
click at [70, 13] on div at bounding box center [67, 11] width 14 height 13
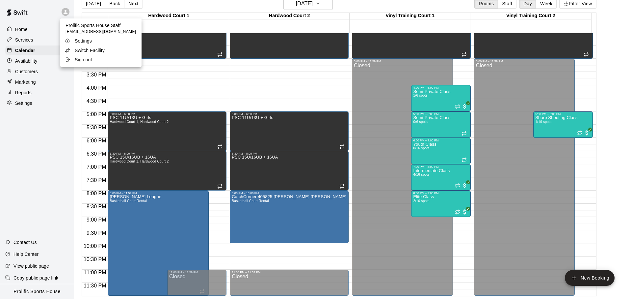
click at [95, 50] on p "Switch Facility" at bounding box center [90, 50] width 30 height 7
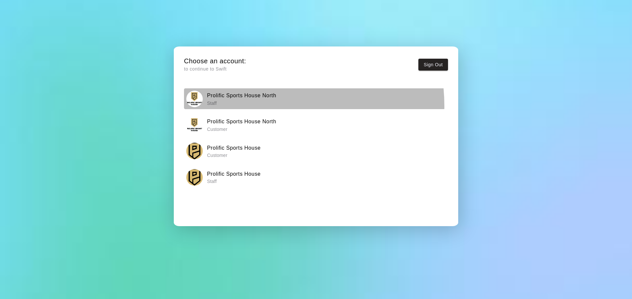
click at [256, 106] on p "Staff" at bounding box center [241, 103] width 69 height 7
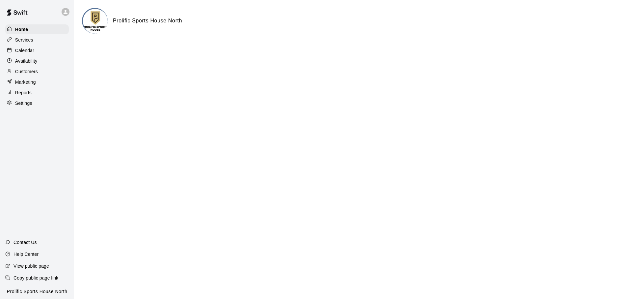
click at [52, 50] on div "Calendar" at bounding box center [37, 50] width 64 height 10
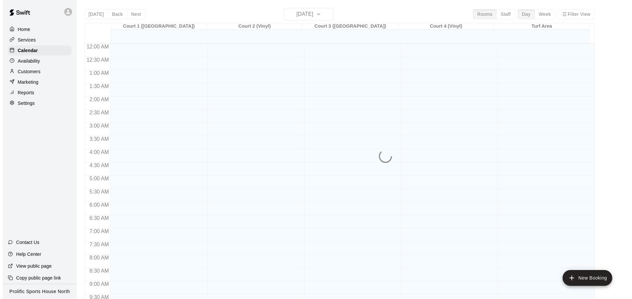
scroll to position [341, 0]
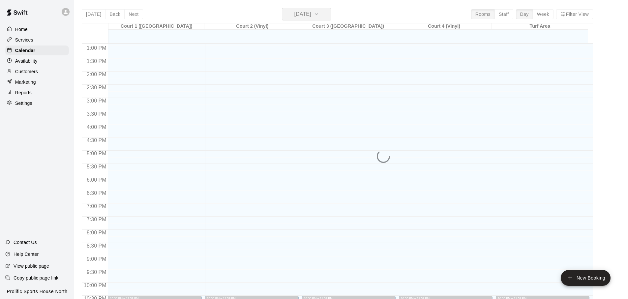
click at [303, 11] on h6 "[DATE]" at bounding box center [302, 14] width 17 height 9
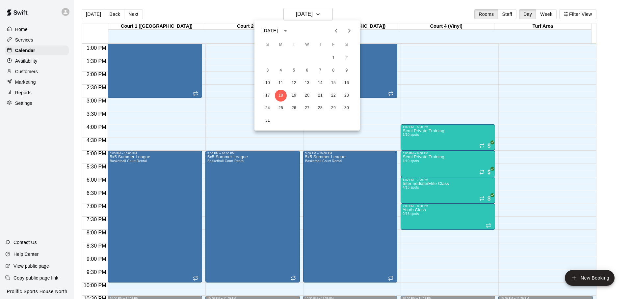
click at [304, 13] on div at bounding box center [316, 149] width 632 height 299
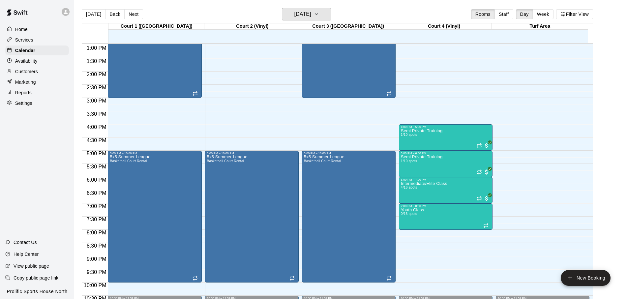
click at [305, 13] on h6 "[DATE]" at bounding box center [302, 14] width 17 height 9
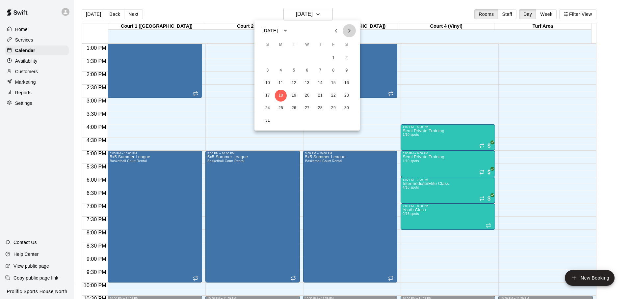
click at [354, 33] on button "Next month" at bounding box center [349, 30] width 13 height 13
click at [318, 61] on button "4" at bounding box center [321, 58] width 12 height 12
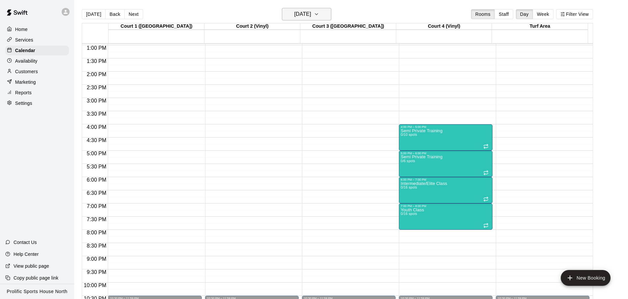
click at [311, 15] on h6 "[DATE]" at bounding box center [302, 14] width 17 height 9
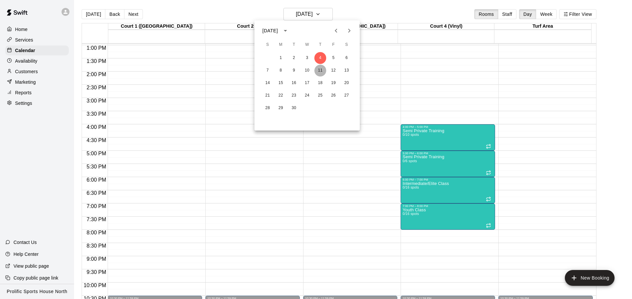
click at [322, 72] on button "11" at bounding box center [321, 71] width 12 height 12
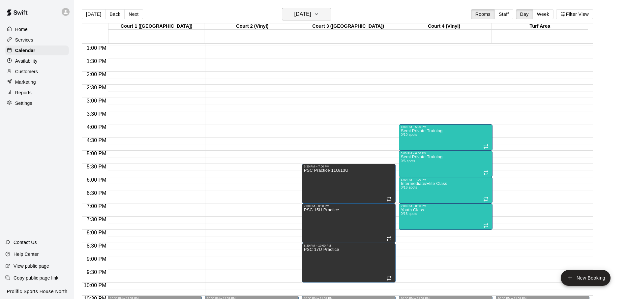
click at [302, 14] on h6 "[DATE]" at bounding box center [302, 14] width 17 height 9
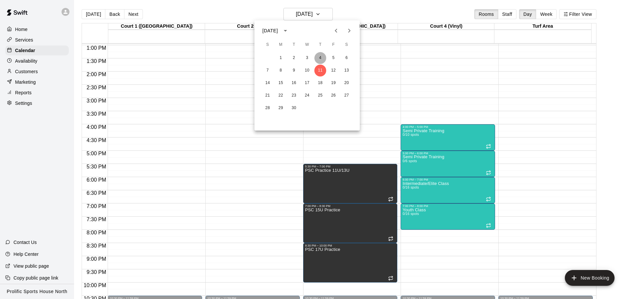
click at [320, 58] on button "4" at bounding box center [321, 58] width 12 height 12
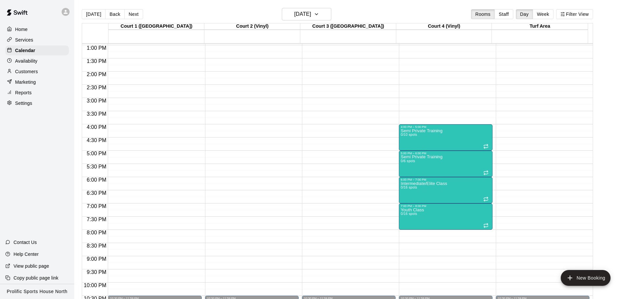
click at [125, 130] on div "12:00 AM – 8:00 AM Closed 10:30 PM – 11:59 PM Closed" at bounding box center [155, 19] width 94 height 632
click at [310, 15] on h6 "[DATE]" at bounding box center [302, 14] width 17 height 9
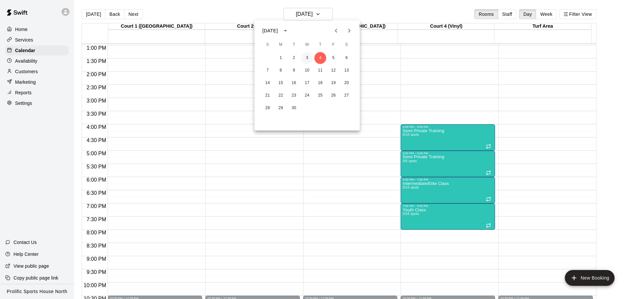
click at [309, 59] on button "3" at bounding box center [307, 58] width 12 height 12
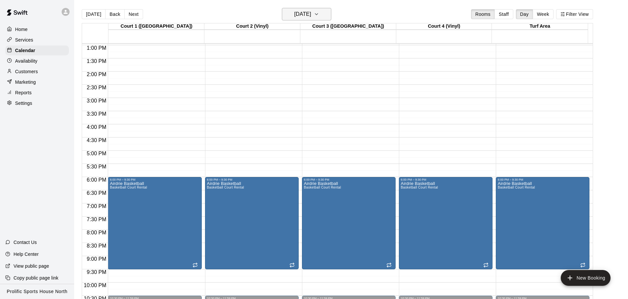
click at [311, 15] on h6 "[DATE]" at bounding box center [302, 14] width 17 height 9
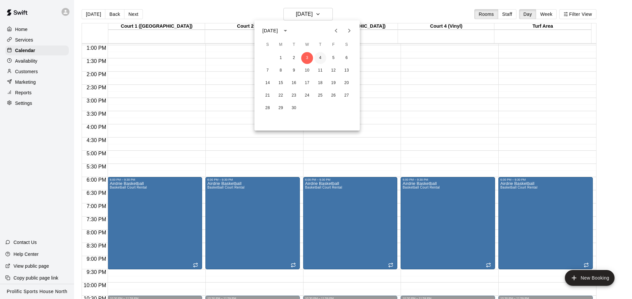
click at [323, 57] on button "4" at bounding box center [321, 58] width 12 height 12
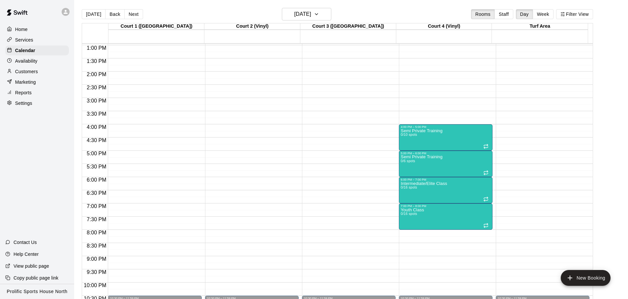
click at [143, 181] on div "12:00 AM – 8:00 AM Closed 10:30 PM – 11:59 PM Closed" at bounding box center [155, 19] width 94 height 632
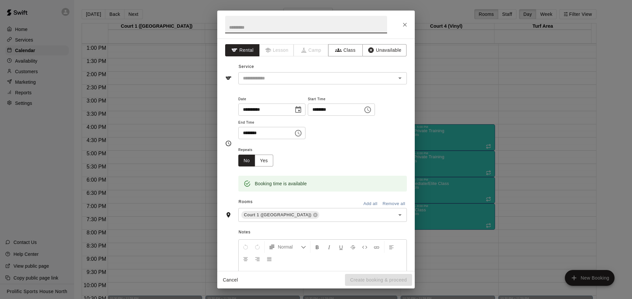
click at [248, 135] on input "********" at bounding box center [263, 133] width 51 height 12
type input "********"
click at [411, 26] on div at bounding box center [316, 25] width 198 height 28
click at [405, 25] on icon "Close" at bounding box center [405, 24] width 7 height 7
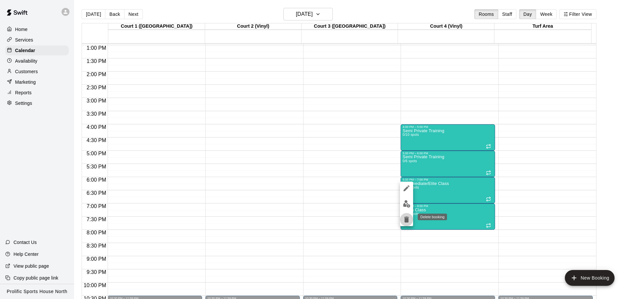
click at [405, 220] on icon "delete" at bounding box center [407, 219] width 5 height 6
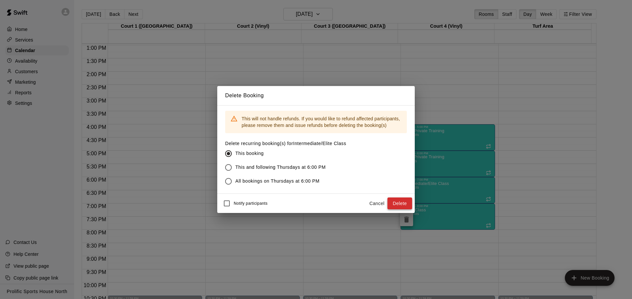
click at [395, 205] on button "Delete" at bounding box center [400, 203] width 25 height 12
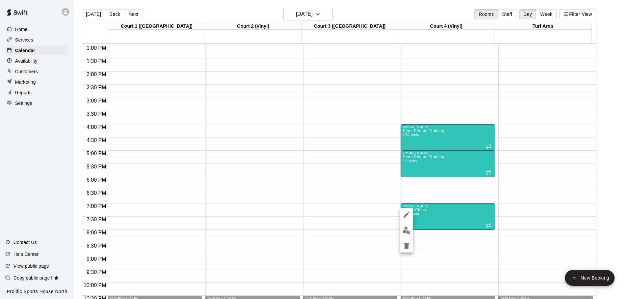
click at [404, 240] on button "delete" at bounding box center [406, 245] width 13 height 13
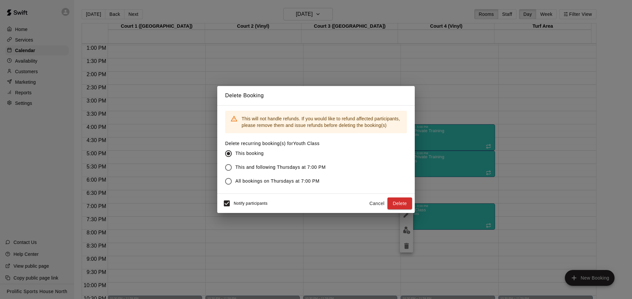
click at [239, 202] on span "Notify participants" at bounding box center [251, 203] width 34 height 5
click at [404, 206] on button "Delete" at bounding box center [400, 203] width 25 height 12
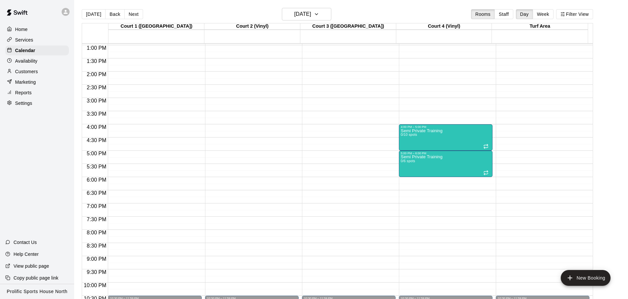
click at [163, 184] on div "12:00 AM – 8:00 AM Closed 10:30 PM – 11:59 PM Closed" at bounding box center [155, 19] width 94 height 632
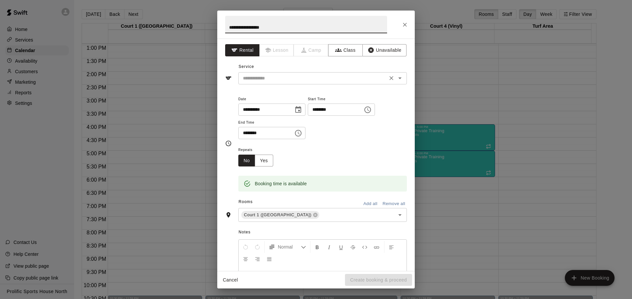
type input "**********"
click at [291, 79] on input "text" at bounding box center [312, 78] width 145 height 8
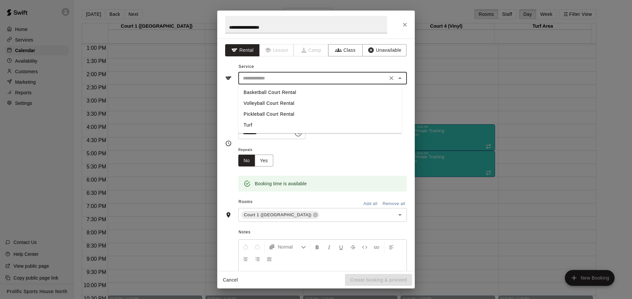
click at [278, 94] on li "Basketball Court Rental" at bounding box center [320, 92] width 164 height 11
type input "**********"
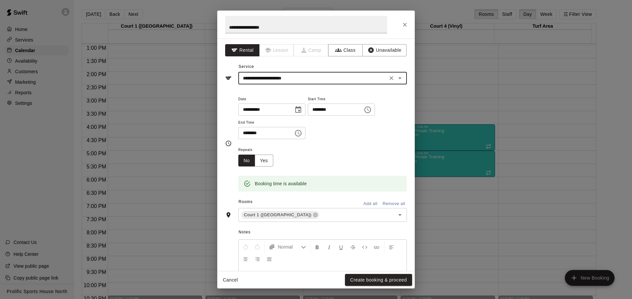
click at [327, 109] on input "********" at bounding box center [333, 109] width 51 height 12
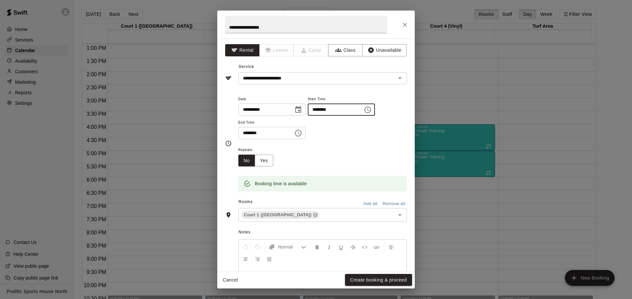
type input "********"
click at [244, 133] on input "********" at bounding box center [263, 133] width 51 height 12
type input "********"
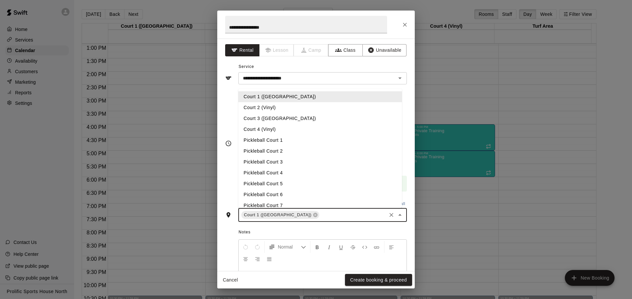
click at [321, 217] on input "text" at bounding box center [353, 215] width 65 height 8
click at [296, 104] on li "Court 2 (Vinyl)" at bounding box center [320, 107] width 164 height 11
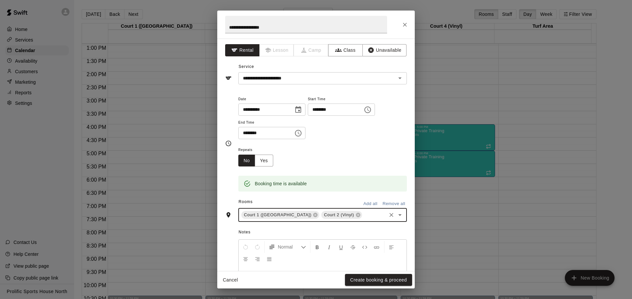
click at [363, 218] on input "text" at bounding box center [374, 215] width 22 height 8
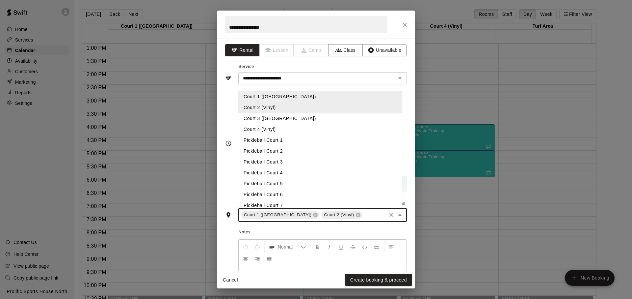
click at [284, 116] on li "Court 3 ([GEOGRAPHIC_DATA])" at bounding box center [320, 118] width 164 height 11
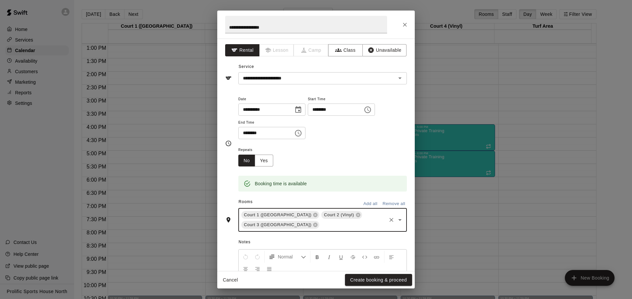
click at [353, 226] on input "text" at bounding box center [353, 225] width 65 height 8
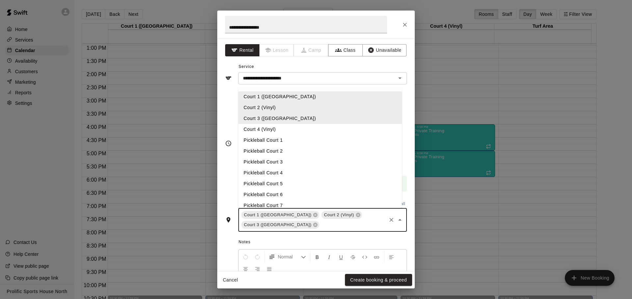
click at [282, 127] on li "Court 4 (Vinyl)" at bounding box center [320, 129] width 164 height 11
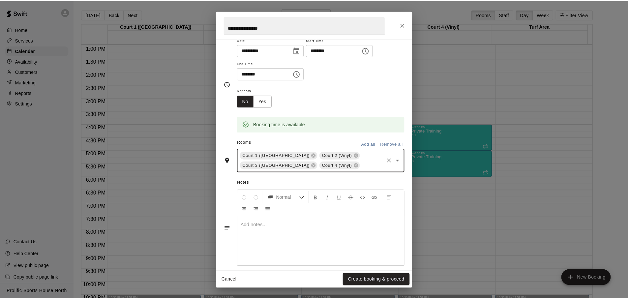
scroll to position [63, 0]
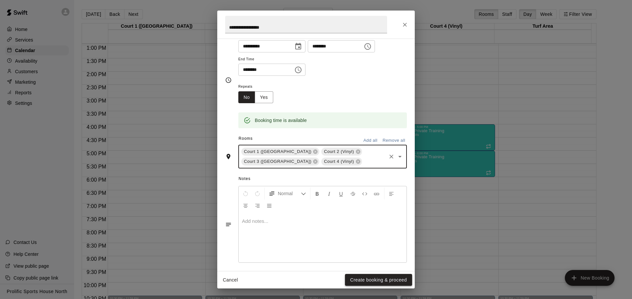
click at [384, 282] on button "Create booking & proceed" at bounding box center [378, 280] width 67 height 12
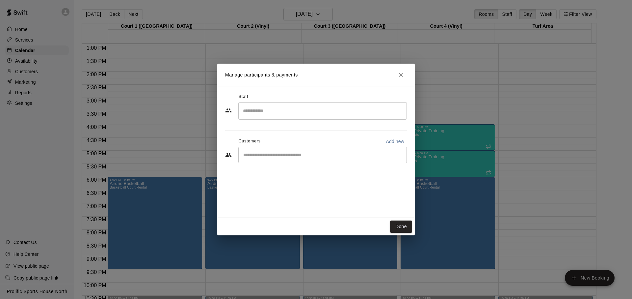
click at [400, 225] on button "Done" at bounding box center [401, 226] width 22 height 12
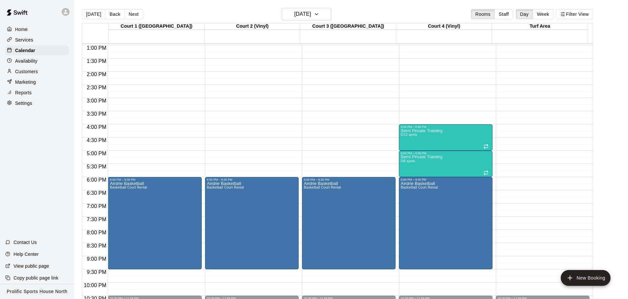
click at [105, 10] on button "Back" at bounding box center [114, 14] width 19 height 10
click at [104, 10] on div "[DATE] Back [DATE][DATE] Rooms Staff Day Week Filter View Court 1 ([GEOGRAPHIC_…" at bounding box center [337, 157] width 511 height 299
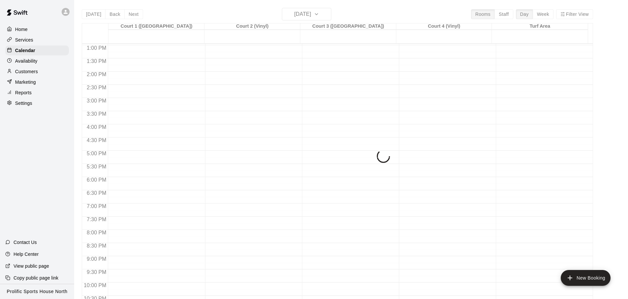
click at [96, 13] on div "[DATE] Back [DATE][DATE] Rooms Staff Day Week Filter View Court 1 ([GEOGRAPHIC_…" at bounding box center [337, 157] width 511 height 299
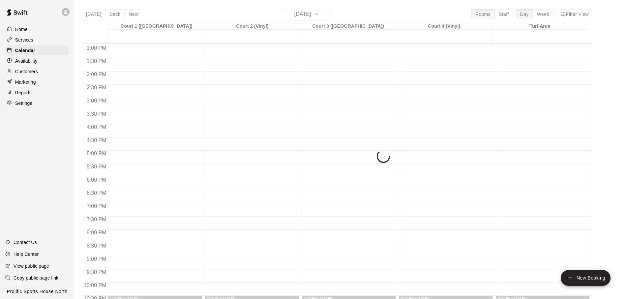
click at [96, 13] on button "[DATE]" at bounding box center [94, 14] width 24 height 10
click at [96, 13] on div "[DATE] Back [DATE][DATE] Rooms Staff Day Week Filter View Court 1 ([GEOGRAPHIC_…" at bounding box center [337, 157] width 511 height 299
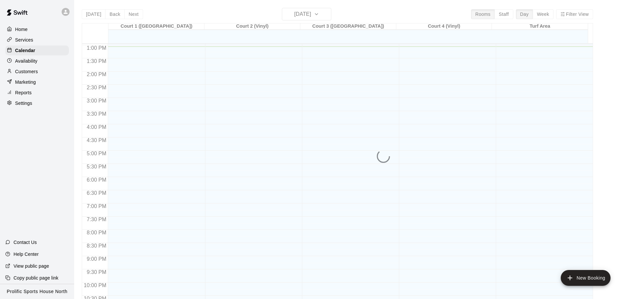
click at [96, 13] on div "[DATE] Back [DATE][DATE] Rooms Staff Day Week Filter View Court 1 ([GEOGRAPHIC_…" at bounding box center [337, 157] width 511 height 299
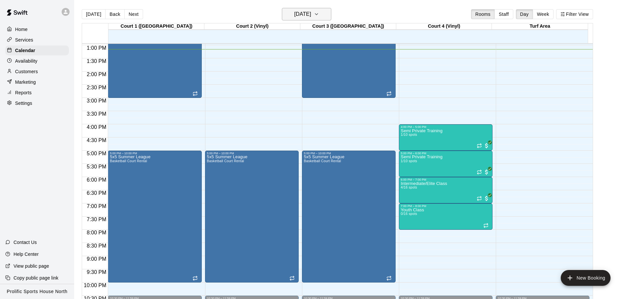
click at [305, 17] on h6 "[DATE]" at bounding box center [302, 14] width 17 height 9
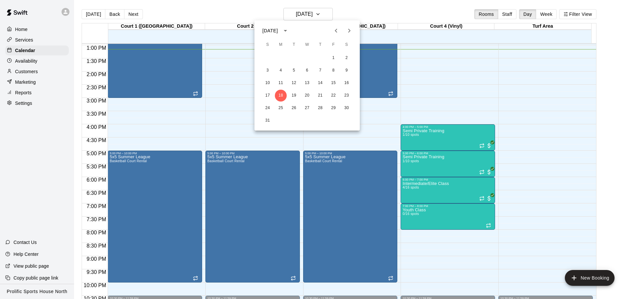
click at [370, 17] on div at bounding box center [316, 149] width 632 height 299
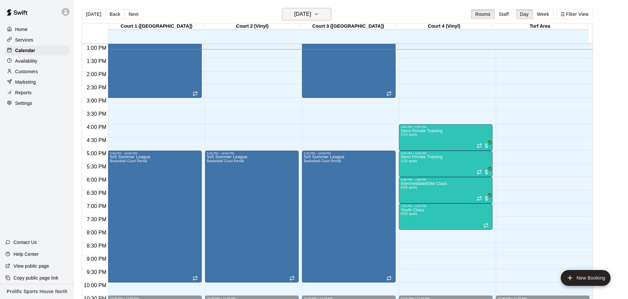
click at [303, 17] on h6 "[DATE]" at bounding box center [302, 14] width 17 height 9
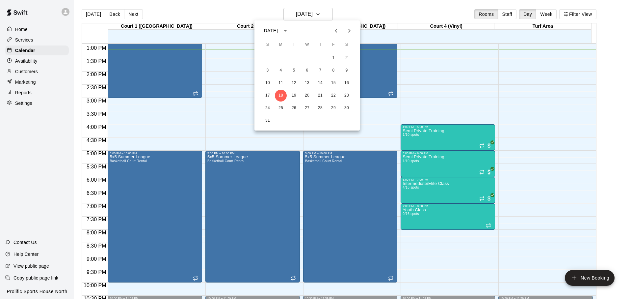
click at [353, 33] on button "Next month" at bounding box center [349, 30] width 13 height 13
click at [350, 31] on icon "Next month" at bounding box center [350, 31] width 8 height 8
click at [185, 16] on div at bounding box center [316, 149] width 632 height 299
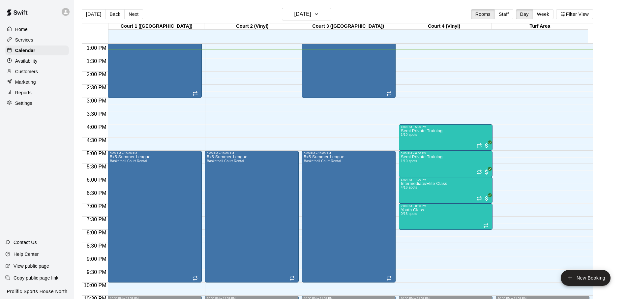
click at [66, 12] on icon at bounding box center [66, 12] width 6 height 6
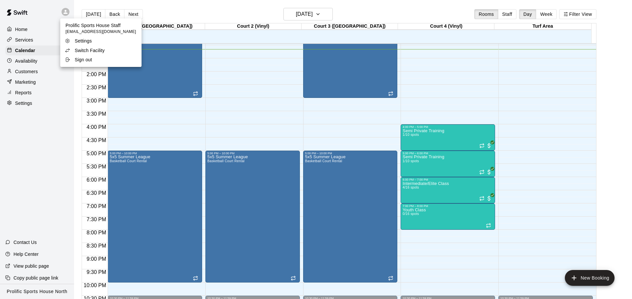
click at [111, 53] on li "Switch Facility" at bounding box center [100, 50] width 81 height 9
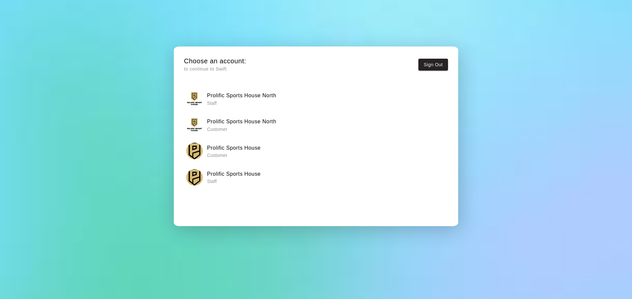
click at [243, 171] on h6 "Prolific Sports House" at bounding box center [234, 174] width 54 height 9
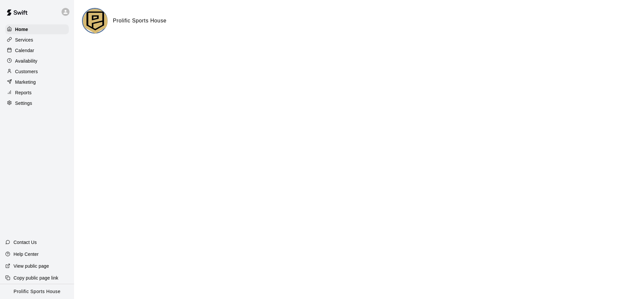
click at [43, 46] on div "Calendar" at bounding box center [37, 50] width 64 height 10
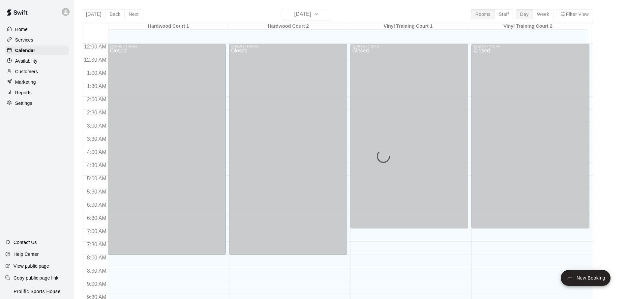
scroll to position [347, 0]
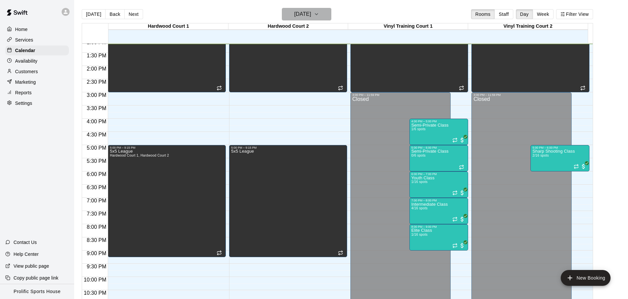
click at [302, 13] on h6 "[DATE]" at bounding box center [302, 14] width 17 height 9
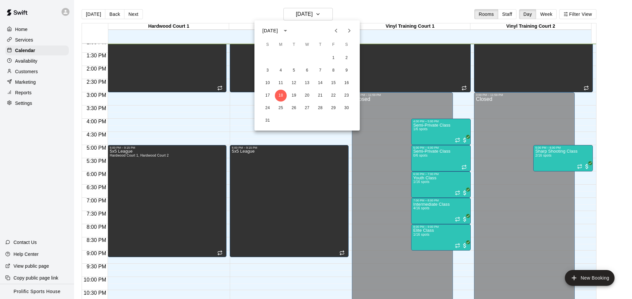
click at [350, 30] on icon "Next month" at bounding box center [350, 31] width 2 height 4
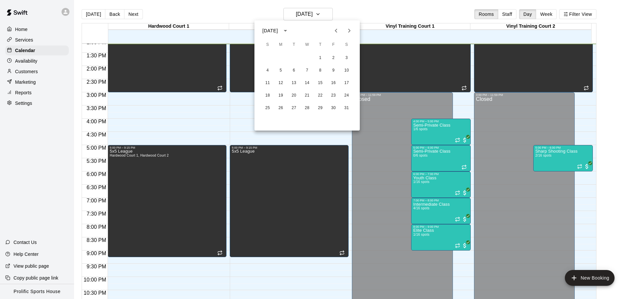
click at [337, 31] on icon "Previous month" at bounding box center [336, 31] width 8 height 8
click at [335, 56] on button "5" at bounding box center [334, 58] width 12 height 12
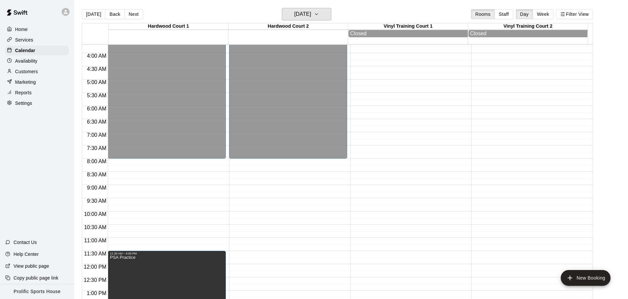
scroll to position [371, 0]
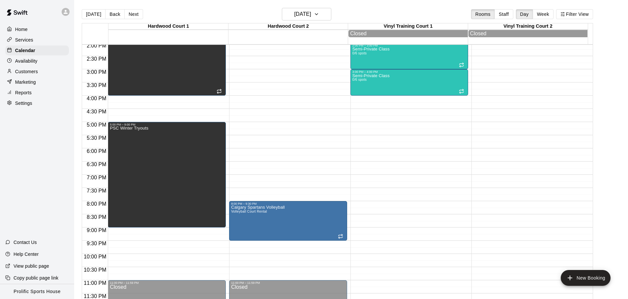
click at [311, 7] on main "[DATE] Back [DATE][DATE] Rooms Staff Day Week Filter View [GEOGRAPHIC_DATA] 1 0…" at bounding box center [350, 154] width 553 height 309
click at [309, 10] on h6 "[DATE]" at bounding box center [302, 14] width 17 height 9
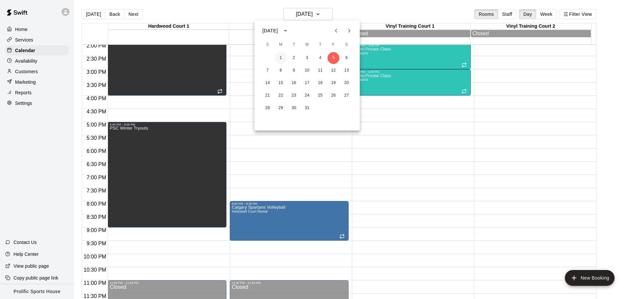
click at [284, 57] on button "1" at bounding box center [281, 58] width 12 height 12
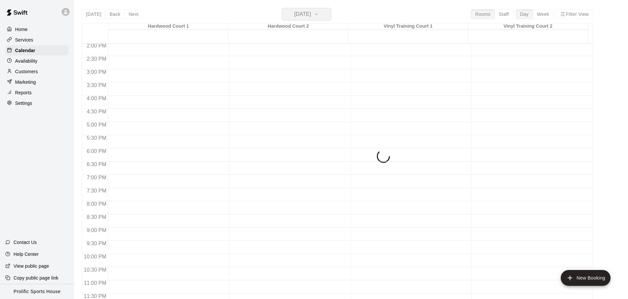
scroll to position [370, 0]
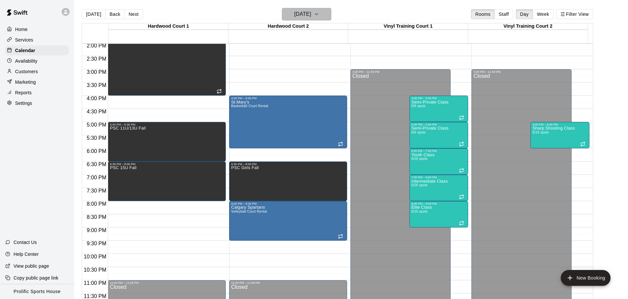
click at [319, 13] on icon "button" at bounding box center [316, 14] width 5 height 8
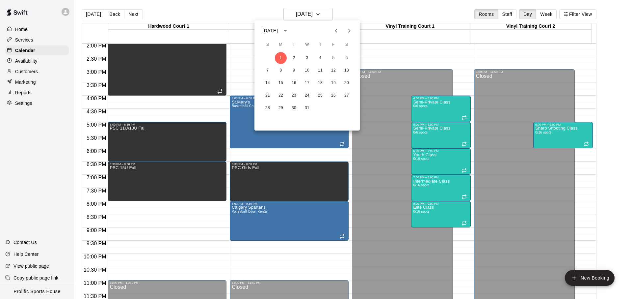
click at [347, 33] on icon "Next month" at bounding box center [350, 31] width 8 height 8
click at [350, 31] on icon "Next month" at bounding box center [350, 31] width 8 height 8
click at [332, 33] on icon "Previous month" at bounding box center [336, 31] width 8 height 8
click at [281, 61] on button "1" at bounding box center [281, 58] width 12 height 12
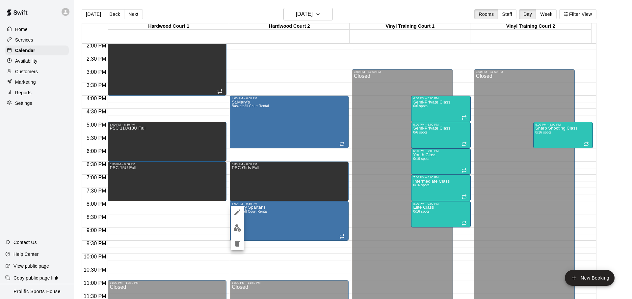
click at [236, 247] on icon "delete" at bounding box center [238, 243] width 8 height 8
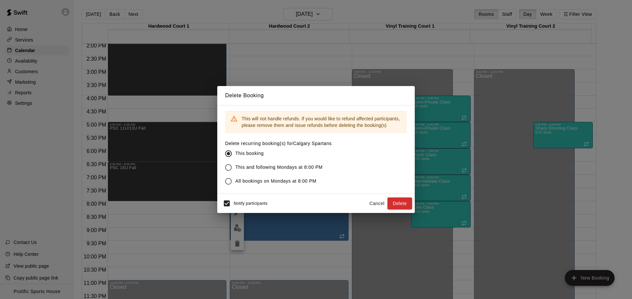
click at [256, 165] on span "This and following Mondays at 8:00 PM" at bounding box center [279, 167] width 87 height 7
click at [273, 182] on span "All bookings on Mondays at 8:00 PM" at bounding box center [276, 181] width 81 height 7
click at [406, 202] on button "Delete" at bounding box center [400, 203] width 25 height 12
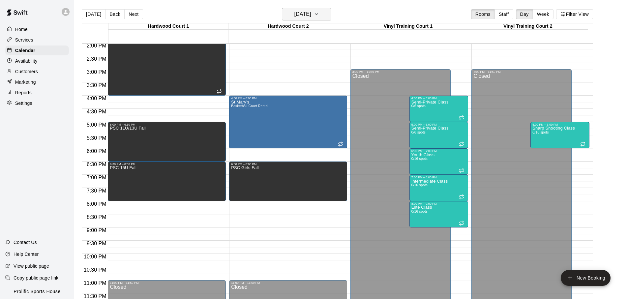
click at [307, 15] on h6 "[DATE]" at bounding box center [302, 14] width 17 height 9
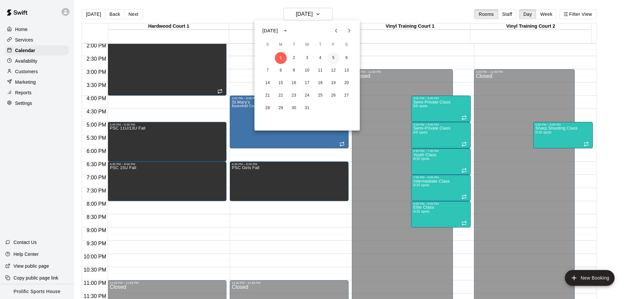
click at [332, 59] on button "5" at bounding box center [334, 58] width 12 height 12
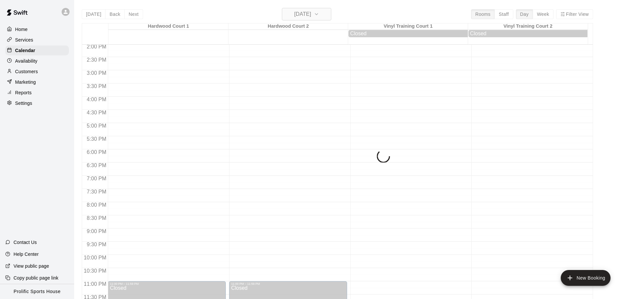
scroll to position [371, 0]
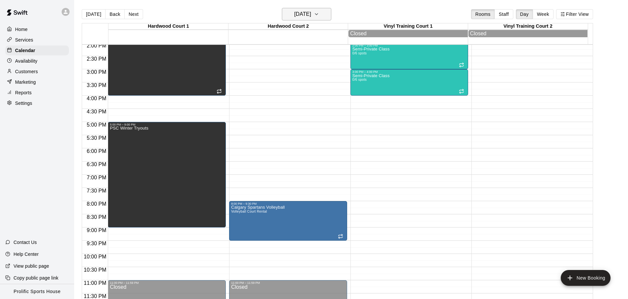
click at [309, 16] on h6 "[DATE]" at bounding box center [302, 14] width 17 height 9
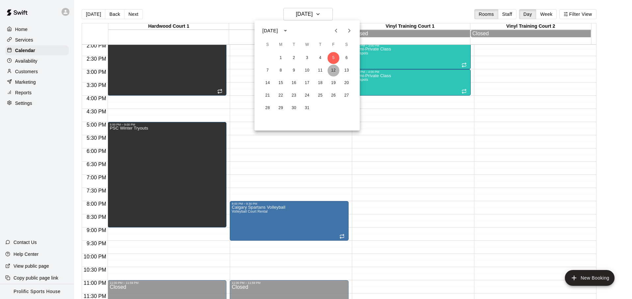
click at [334, 72] on button "12" at bounding box center [334, 71] width 12 height 12
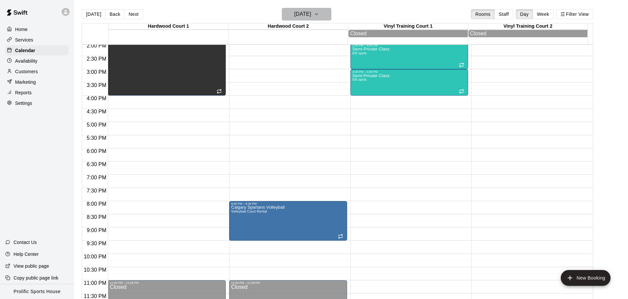
click at [307, 16] on h6 "[DATE]" at bounding box center [302, 14] width 17 height 9
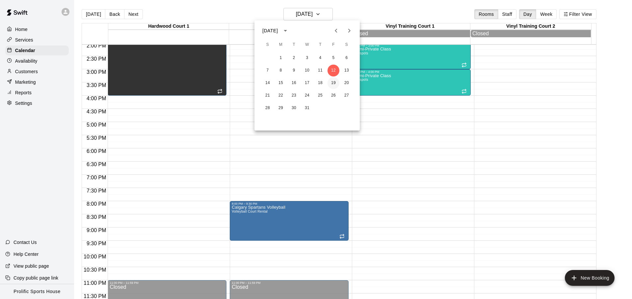
click at [335, 77] on button "19" at bounding box center [334, 83] width 12 height 12
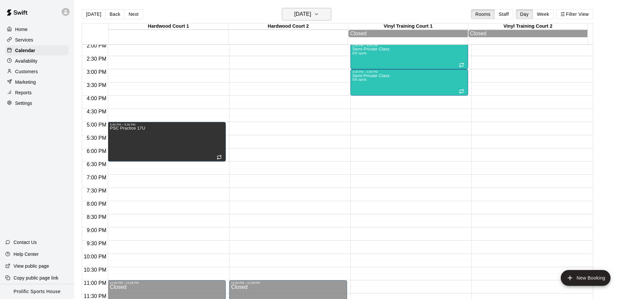
click at [319, 18] on icon "button" at bounding box center [316, 14] width 5 height 8
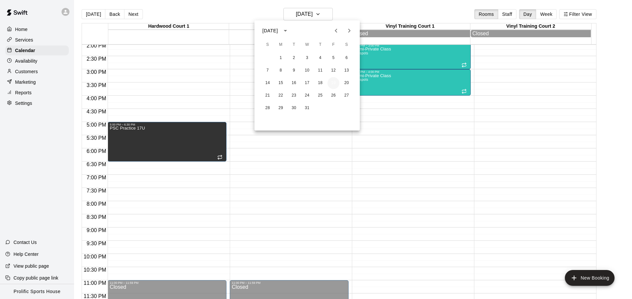
click at [335, 87] on button "19" at bounding box center [334, 83] width 12 height 12
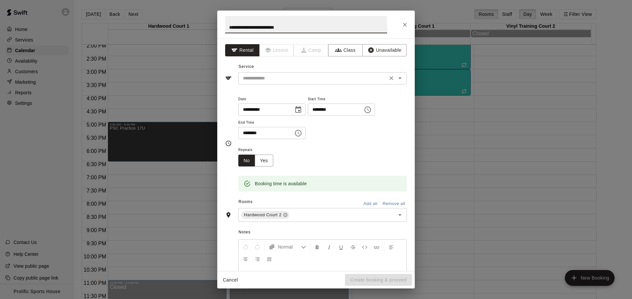
click at [295, 83] on div "​" at bounding box center [322, 78] width 169 height 12
type input "**********"
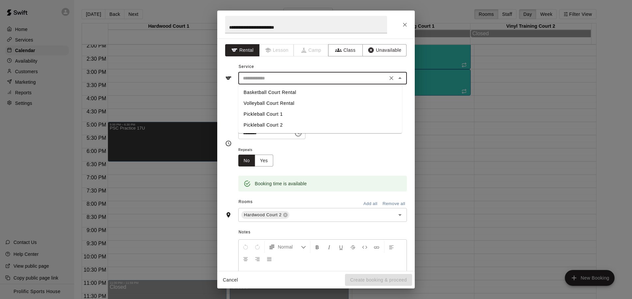
click at [282, 102] on li "Volleyball Court Rental" at bounding box center [320, 103] width 164 height 11
type input "**********"
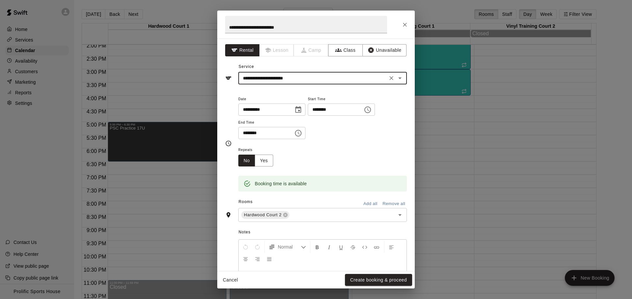
click at [247, 135] on input "********" at bounding box center [263, 133] width 51 height 12
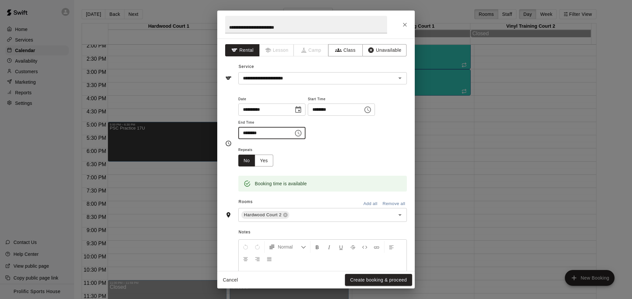
click at [247, 135] on input "********" at bounding box center [263, 133] width 51 height 12
type input "********"
click at [354, 279] on button "Create booking & proceed" at bounding box center [378, 280] width 67 height 12
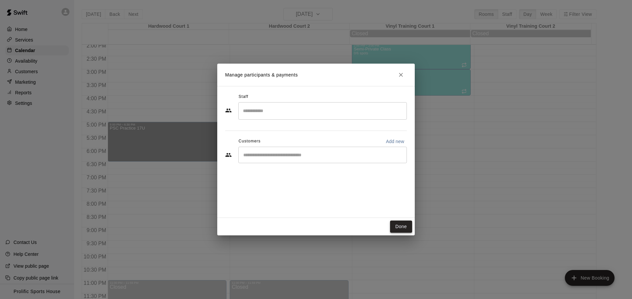
click at [409, 229] on button "Done" at bounding box center [401, 226] width 22 height 12
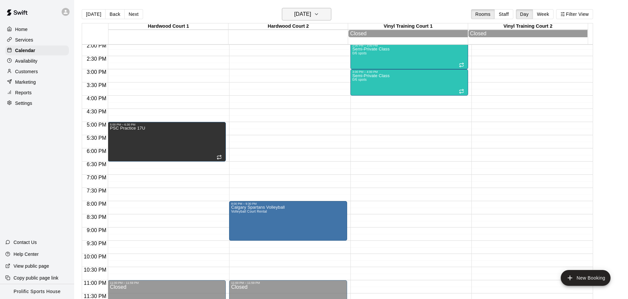
click at [301, 16] on h6 "[DATE]" at bounding box center [302, 14] width 17 height 9
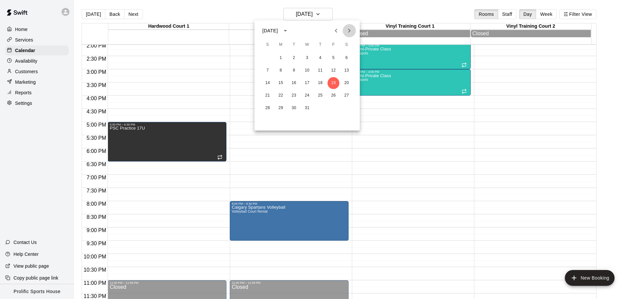
click at [351, 35] on button "Next month" at bounding box center [349, 30] width 13 height 13
click at [333, 70] on button "9" at bounding box center [334, 71] width 12 height 12
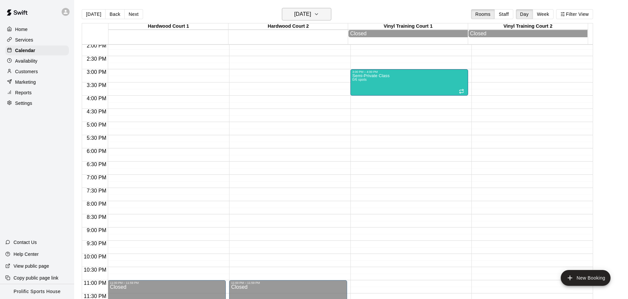
click at [311, 16] on h6 "[DATE]" at bounding box center [302, 14] width 17 height 9
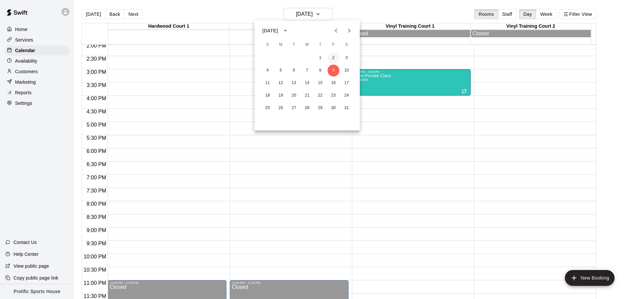
click at [334, 56] on button "2" at bounding box center [334, 58] width 12 height 12
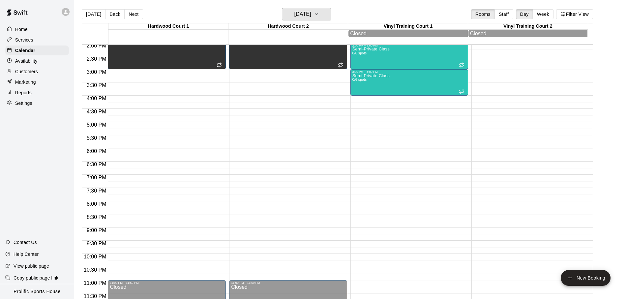
click at [320, 17] on button "[DATE]" at bounding box center [306, 14] width 49 height 13
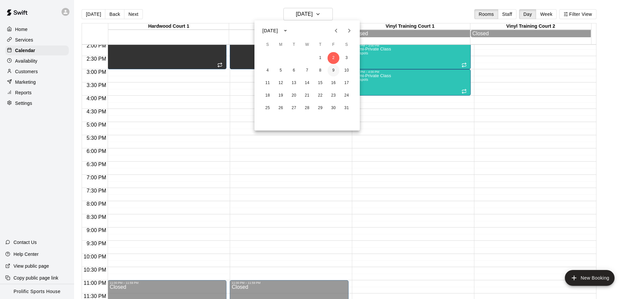
click at [334, 73] on button "9" at bounding box center [334, 71] width 12 height 12
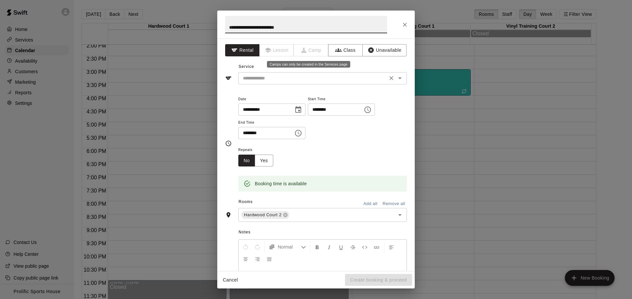
type input "**********"
click at [303, 78] on input "text" at bounding box center [312, 78] width 145 height 8
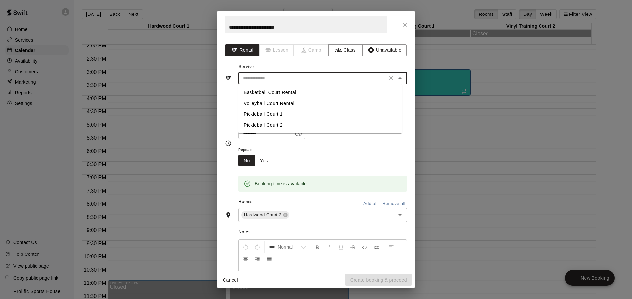
click at [296, 89] on li "Basketball Court Rental" at bounding box center [320, 92] width 164 height 11
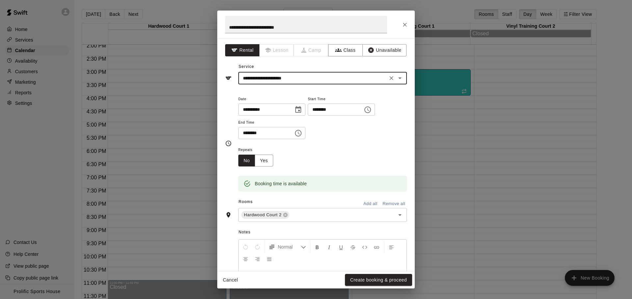
click at [298, 80] on input "**********" at bounding box center [312, 78] width 145 height 8
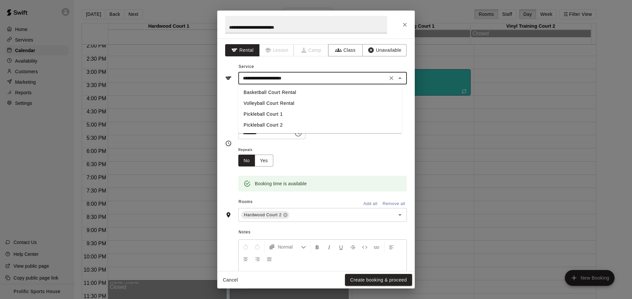
click at [293, 100] on li "Volleyball Court Rental" at bounding box center [320, 103] width 164 height 11
type input "**********"
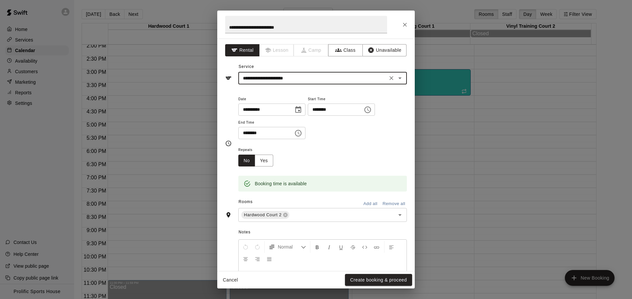
click at [243, 133] on input "********" at bounding box center [263, 133] width 51 height 12
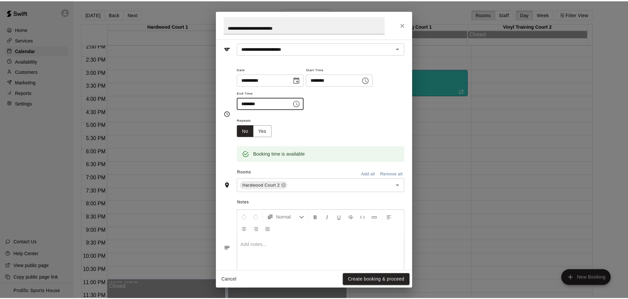
scroll to position [57, 0]
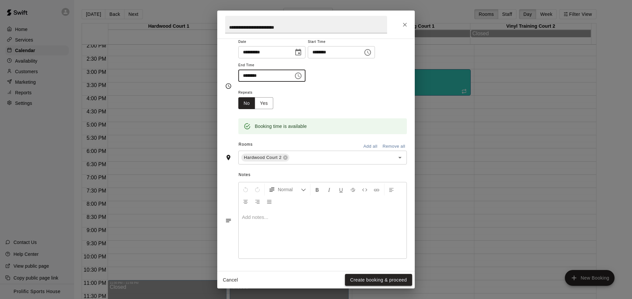
type input "********"
click at [366, 276] on button "Create booking & proceed" at bounding box center [378, 280] width 67 height 12
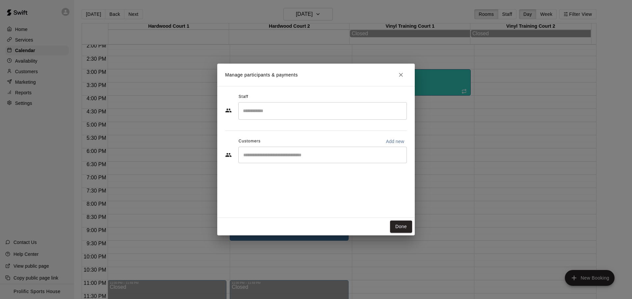
click at [410, 228] on button "Done" at bounding box center [401, 226] width 22 height 12
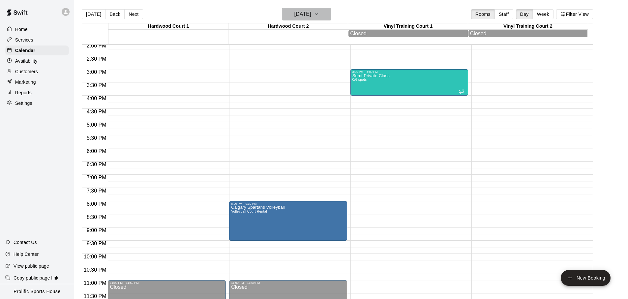
click at [311, 19] on button "[DATE]" at bounding box center [306, 14] width 49 height 13
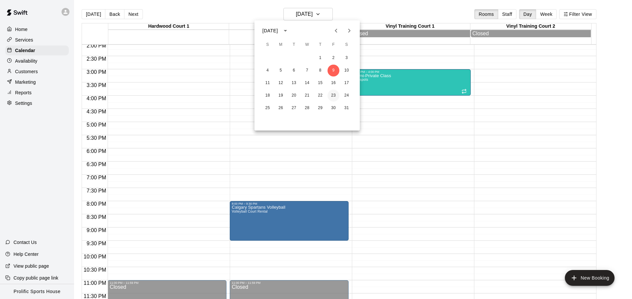
click at [335, 97] on button "23" at bounding box center [334, 96] width 12 height 12
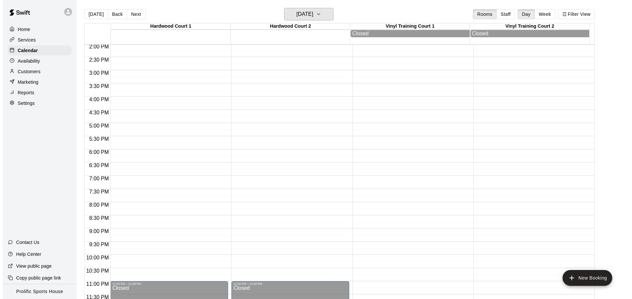
scroll to position [371, 0]
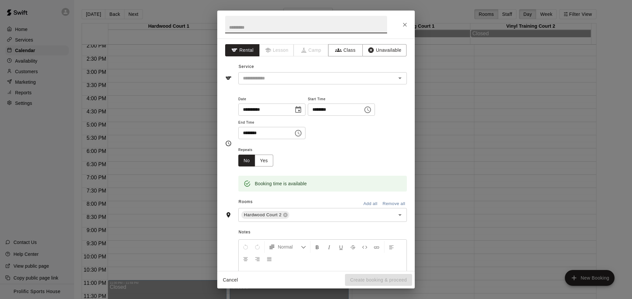
click at [262, 27] on input "text" at bounding box center [306, 24] width 162 height 17
type input "**********"
click at [284, 80] on input "text" at bounding box center [312, 78] width 145 height 8
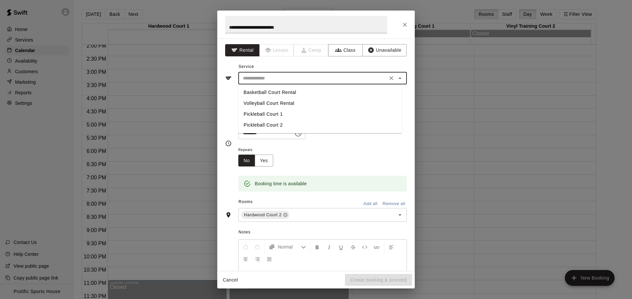
click at [278, 99] on li "Volleyball Court Rental" at bounding box center [320, 103] width 164 height 11
type input "**********"
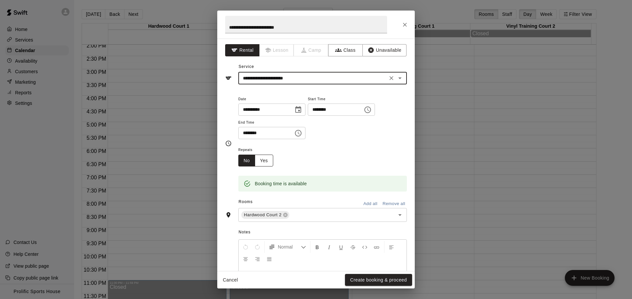
click at [262, 159] on button "Yes" at bounding box center [264, 160] width 18 height 12
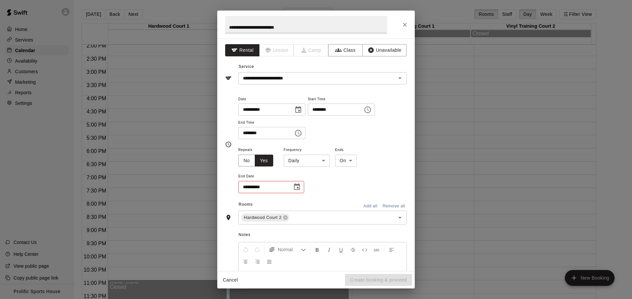
click at [247, 133] on input "********" at bounding box center [263, 133] width 51 height 12
type input "********"
click at [298, 163] on body "**********" at bounding box center [316, 154] width 632 height 309
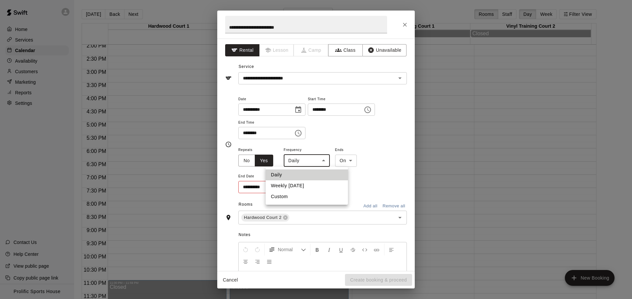
click at [299, 190] on li "Weekly [DATE]" at bounding box center [307, 185] width 82 height 11
type input "******"
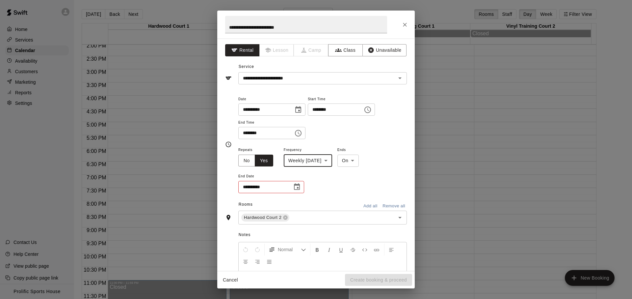
click at [299, 188] on icon "Choose date" at bounding box center [297, 186] width 6 height 7
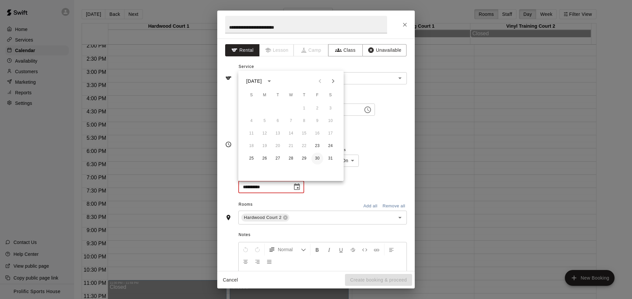
click at [320, 155] on button "30" at bounding box center [318, 159] width 12 height 12
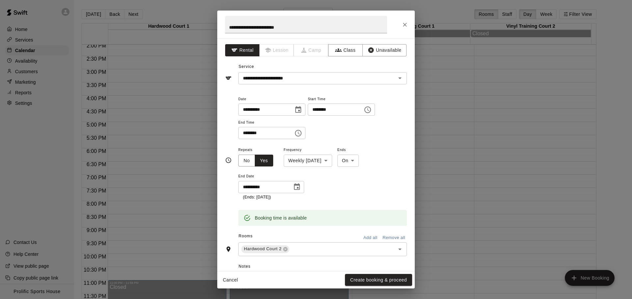
click at [302, 186] on button "Choose date, selected date is Jan 30, 2026" at bounding box center [297, 186] width 13 height 13
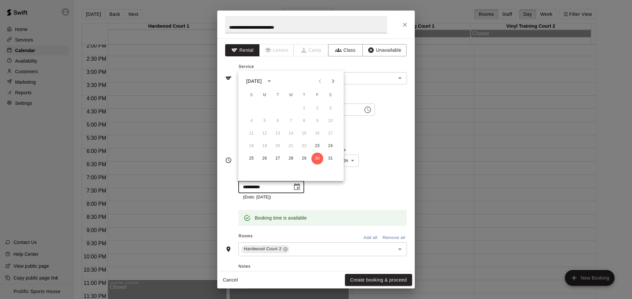
click at [333, 85] on button "Next month" at bounding box center [333, 80] width 13 height 13
click at [318, 111] on button "6" at bounding box center [318, 108] width 12 height 12
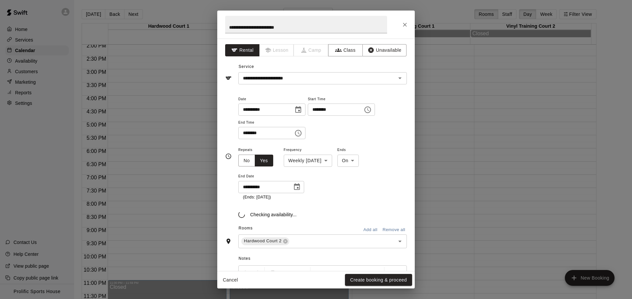
type input "**********"
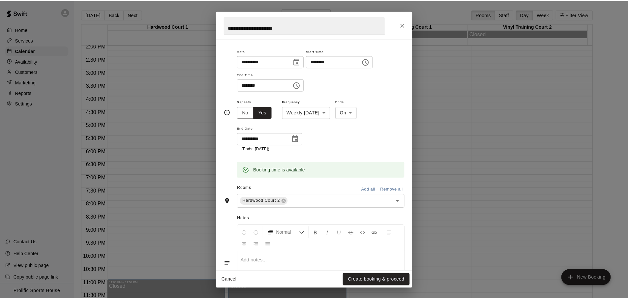
scroll to position [79, 0]
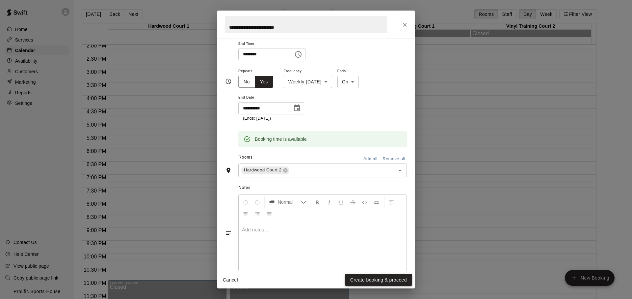
click at [377, 278] on button "Create booking & proceed" at bounding box center [378, 280] width 67 height 12
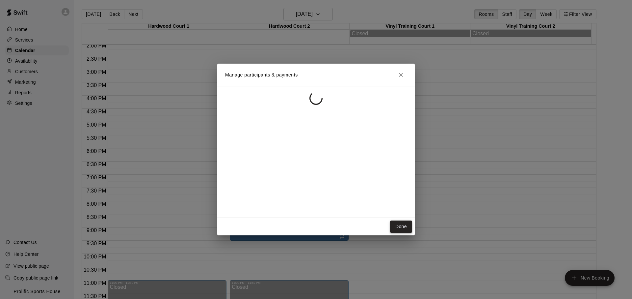
click at [396, 228] on button "Done" at bounding box center [401, 226] width 22 height 12
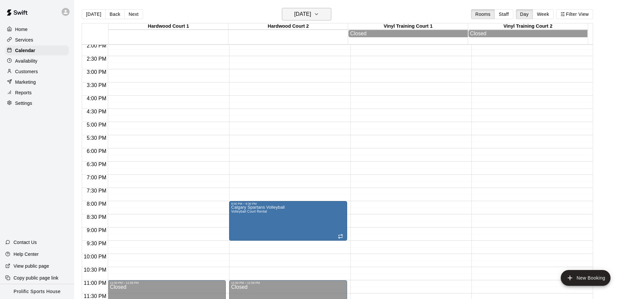
click at [304, 17] on h6 "[DATE]" at bounding box center [302, 14] width 17 height 9
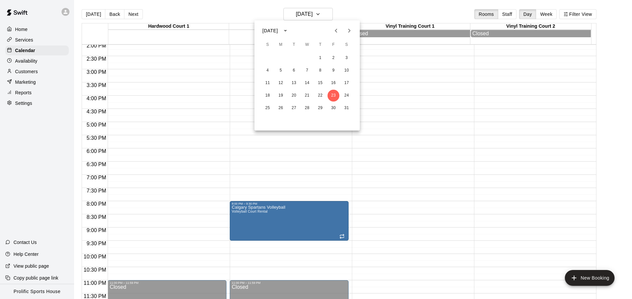
click at [346, 33] on icon "Next month" at bounding box center [350, 31] width 8 height 8
click at [350, 35] on button "Next month" at bounding box center [349, 30] width 13 height 13
click at [334, 71] on button "13" at bounding box center [334, 71] width 12 height 12
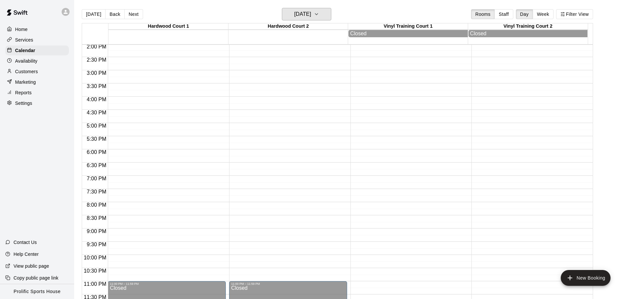
scroll to position [371, 0]
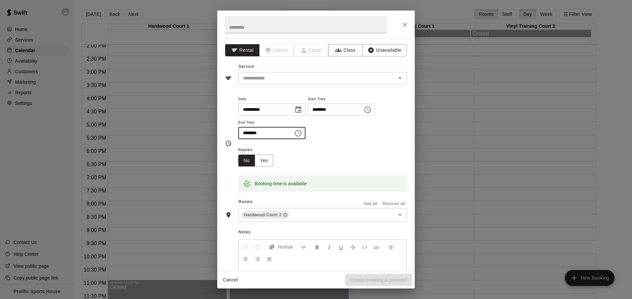
click at [240, 133] on input "********" at bounding box center [263, 133] width 51 height 12
type input "********"
click at [282, 22] on input "text" at bounding box center [306, 24] width 162 height 17
paste input "**********"
type input "**********"
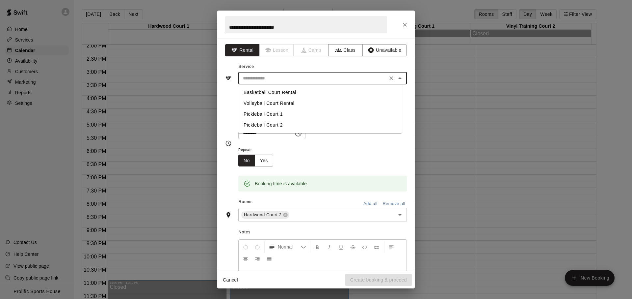
click at [330, 78] on input "text" at bounding box center [312, 78] width 145 height 8
click at [298, 102] on li "Volleyball Court Rental" at bounding box center [320, 103] width 164 height 11
type input "**********"
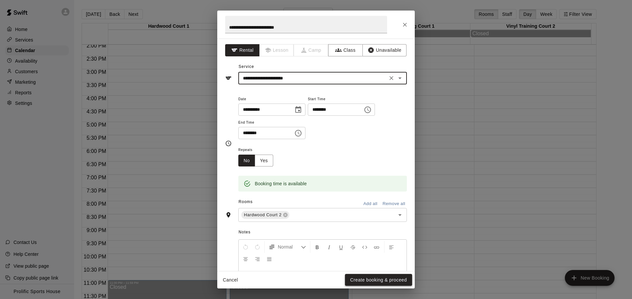
click at [363, 281] on button "Create booking & proceed" at bounding box center [378, 280] width 67 height 12
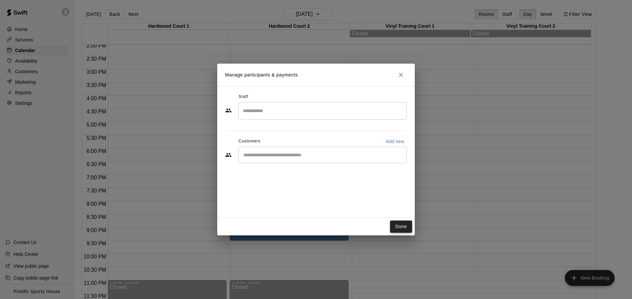
click at [396, 222] on button "Done" at bounding box center [401, 226] width 22 height 12
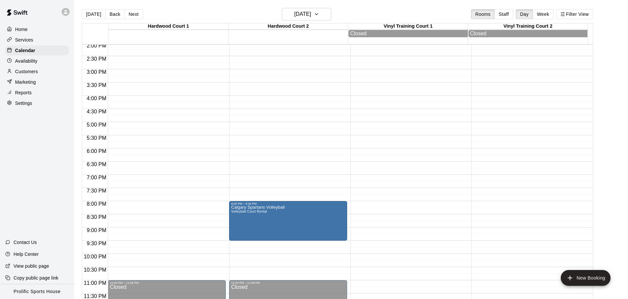
click at [357, 14] on div "[DATE] Back [DATE][DATE] Rooms Staff Day Week Filter View" at bounding box center [337, 15] width 511 height 15
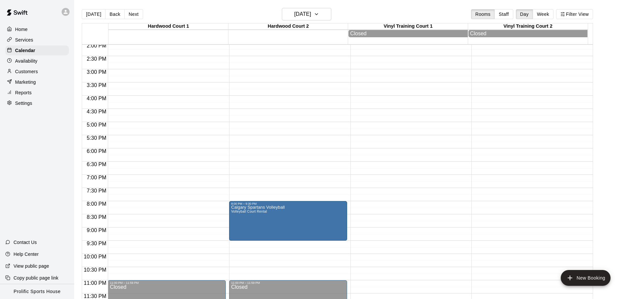
click at [357, 14] on div "[DATE] Back [DATE][DATE] Rooms Staff Day Week Filter View" at bounding box center [337, 15] width 511 height 15
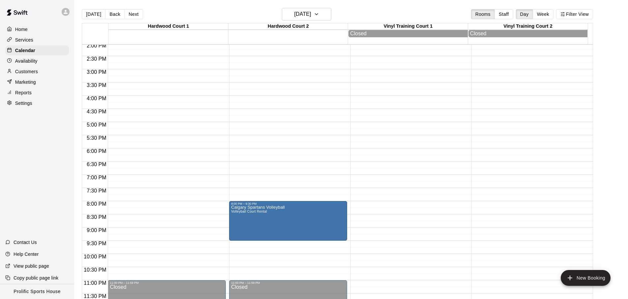
click at [357, 14] on div "[DATE] Back [DATE][DATE] Rooms Staff Day Week Filter View" at bounding box center [337, 15] width 511 height 15
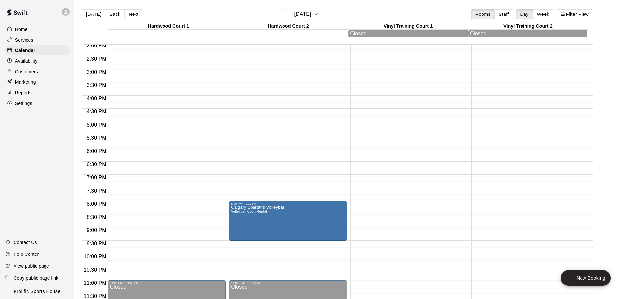
click at [380, 15] on div "[DATE] Back [DATE][DATE] Rooms Staff Day Week Filter View" at bounding box center [337, 15] width 511 height 15
click at [89, 18] on button "[DATE]" at bounding box center [94, 14] width 24 height 10
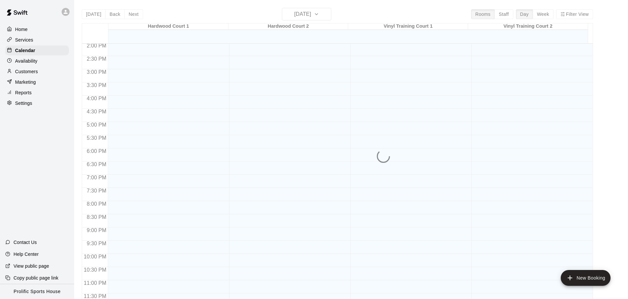
scroll to position [370, 0]
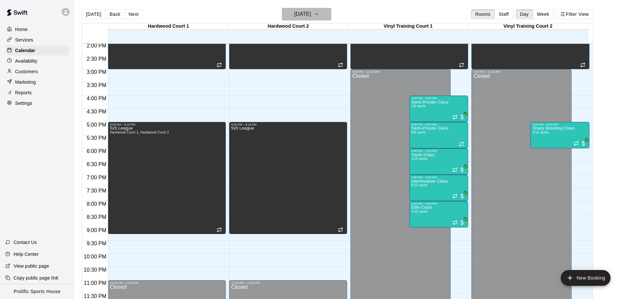
click at [294, 14] on h6 "[DATE]" at bounding box center [302, 14] width 17 height 9
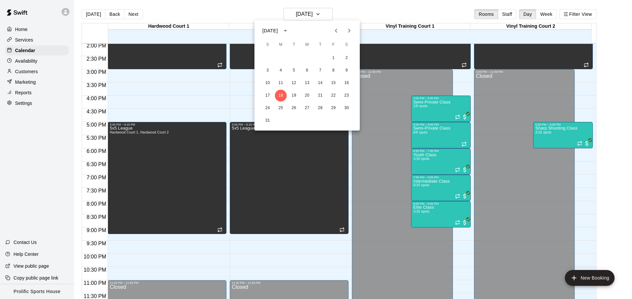
click at [382, 15] on div at bounding box center [316, 149] width 632 height 299
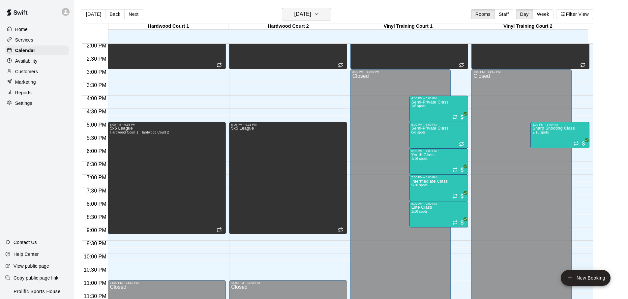
click at [304, 12] on h6 "[DATE]" at bounding box center [302, 14] width 17 height 9
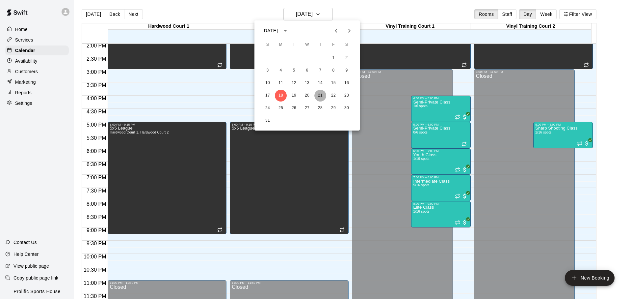
click at [320, 90] on button "21" at bounding box center [321, 96] width 12 height 12
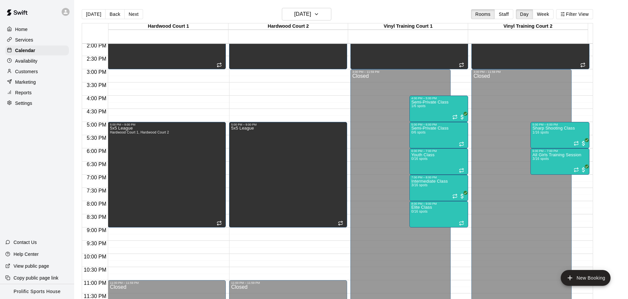
click at [67, 11] on icon at bounding box center [66, 12] width 6 height 6
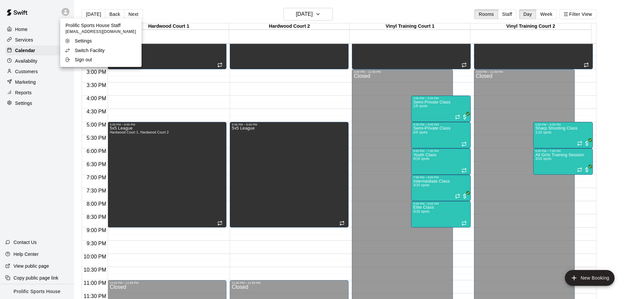
click at [227, 12] on div at bounding box center [316, 149] width 632 height 299
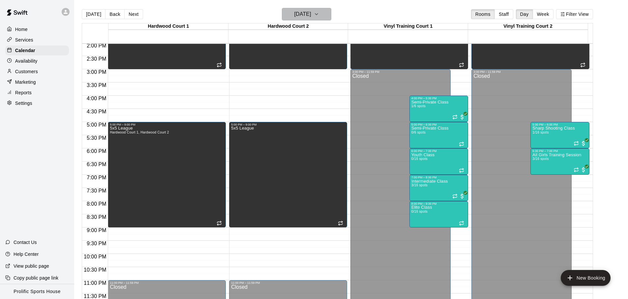
click at [304, 14] on h6 "[DATE]" at bounding box center [302, 14] width 17 height 9
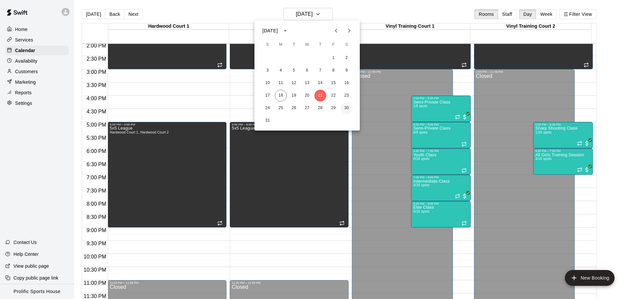
click at [350, 110] on button "30" at bounding box center [347, 108] width 12 height 12
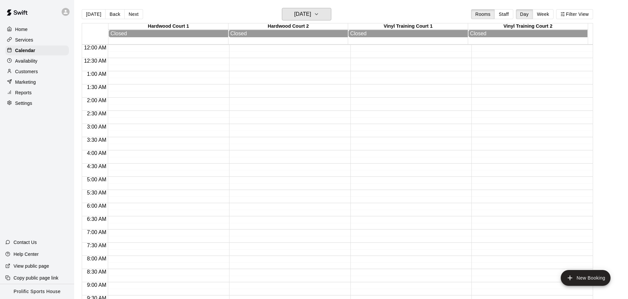
scroll to position [198, 0]
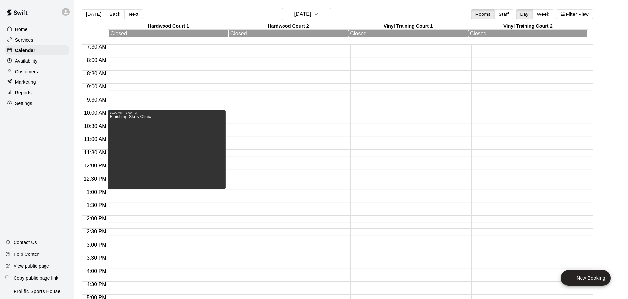
click at [313, 20] on div "[DATE] Back [DATE][DATE] Rooms Staff Day Week Filter View" at bounding box center [337, 15] width 511 height 15
click at [313, 19] on button "[DATE]" at bounding box center [306, 14] width 49 height 13
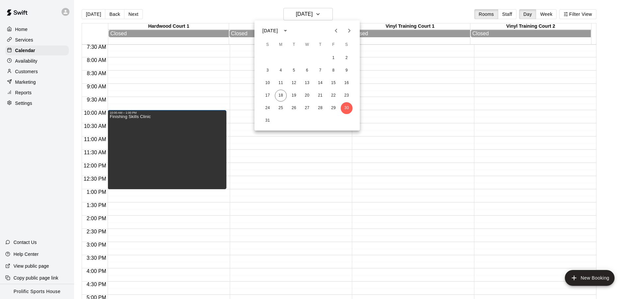
click at [199, 14] on div at bounding box center [316, 149] width 632 height 299
